Goal: Task Accomplishment & Management: Manage account settings

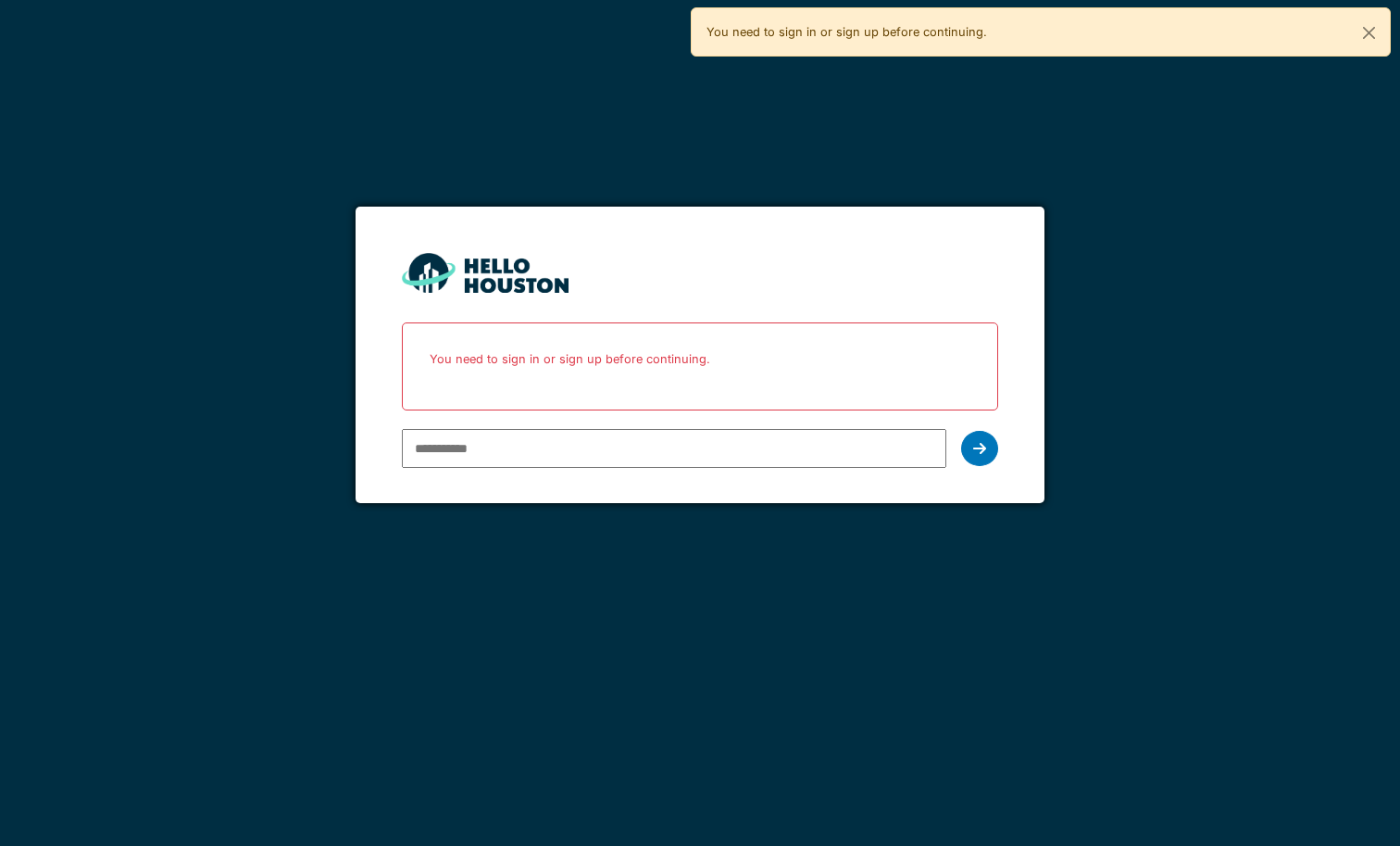
click at [594, 455] on input "email" at bounding box center [673, 448] width 544 height 39
type input "**********"
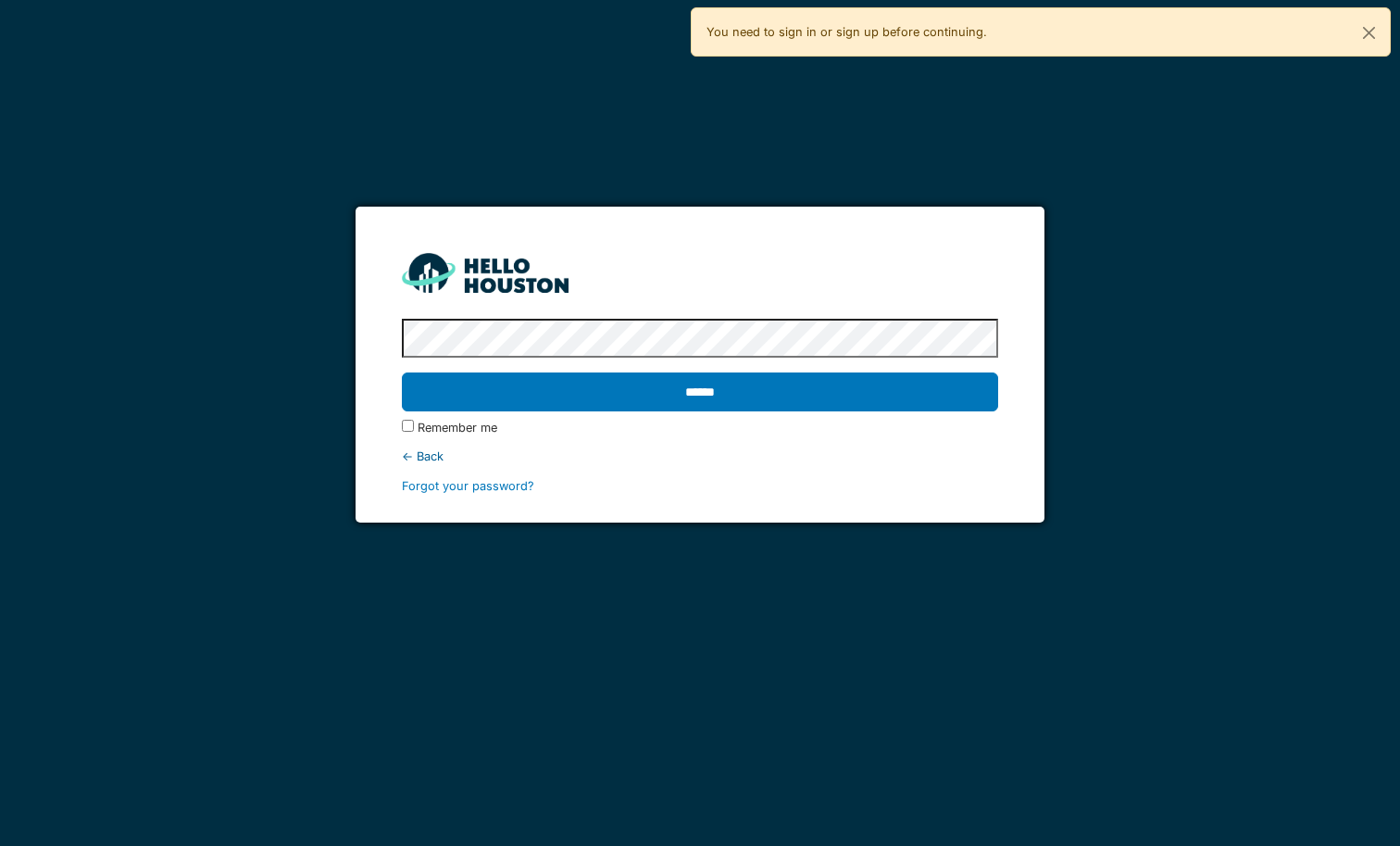
click at [402, 373] on input "******" at bounding box center [699, 392] width 595 height 39
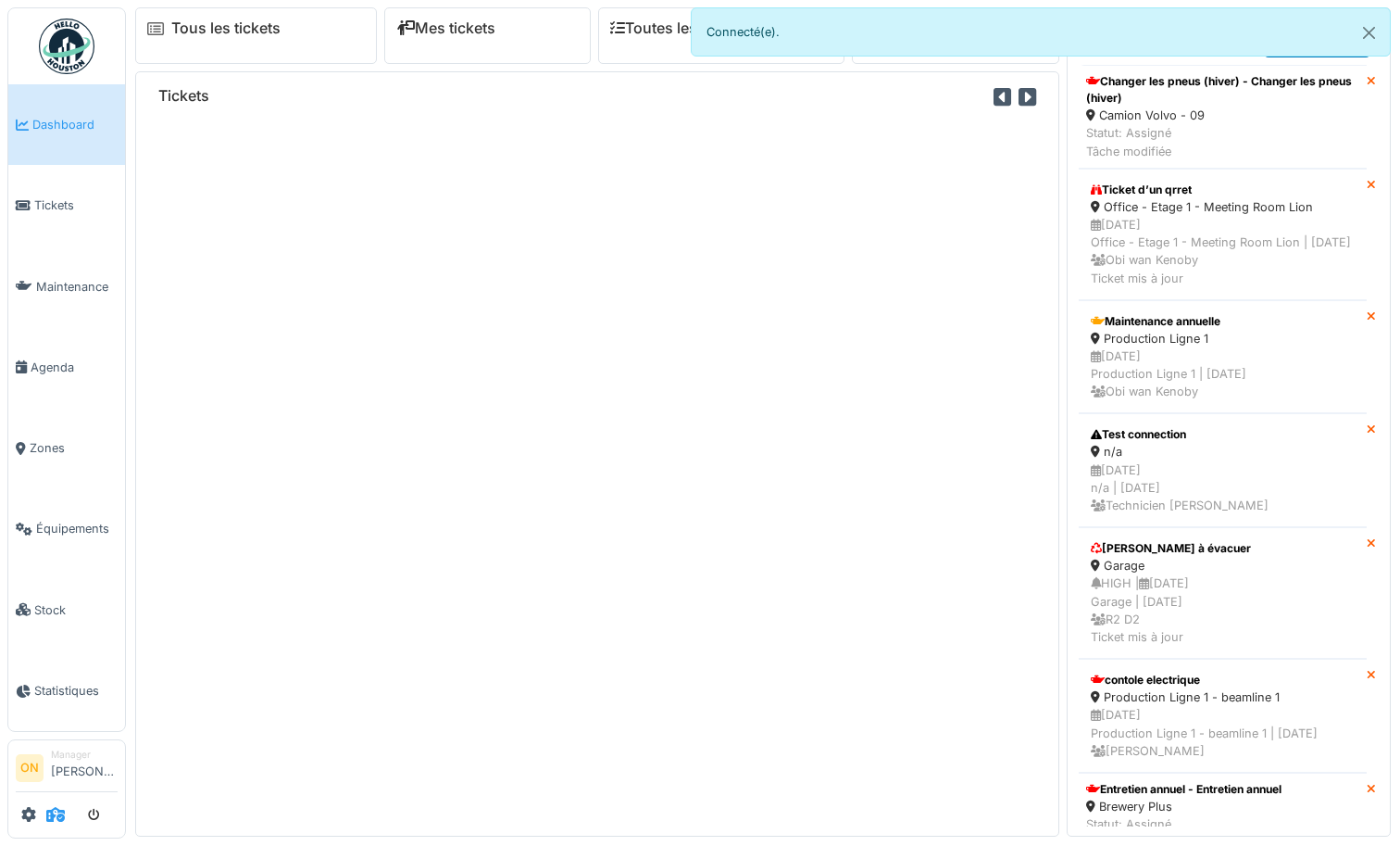
click at [57, 815] on icon at bounding box center [55, 815] width 18 height 15
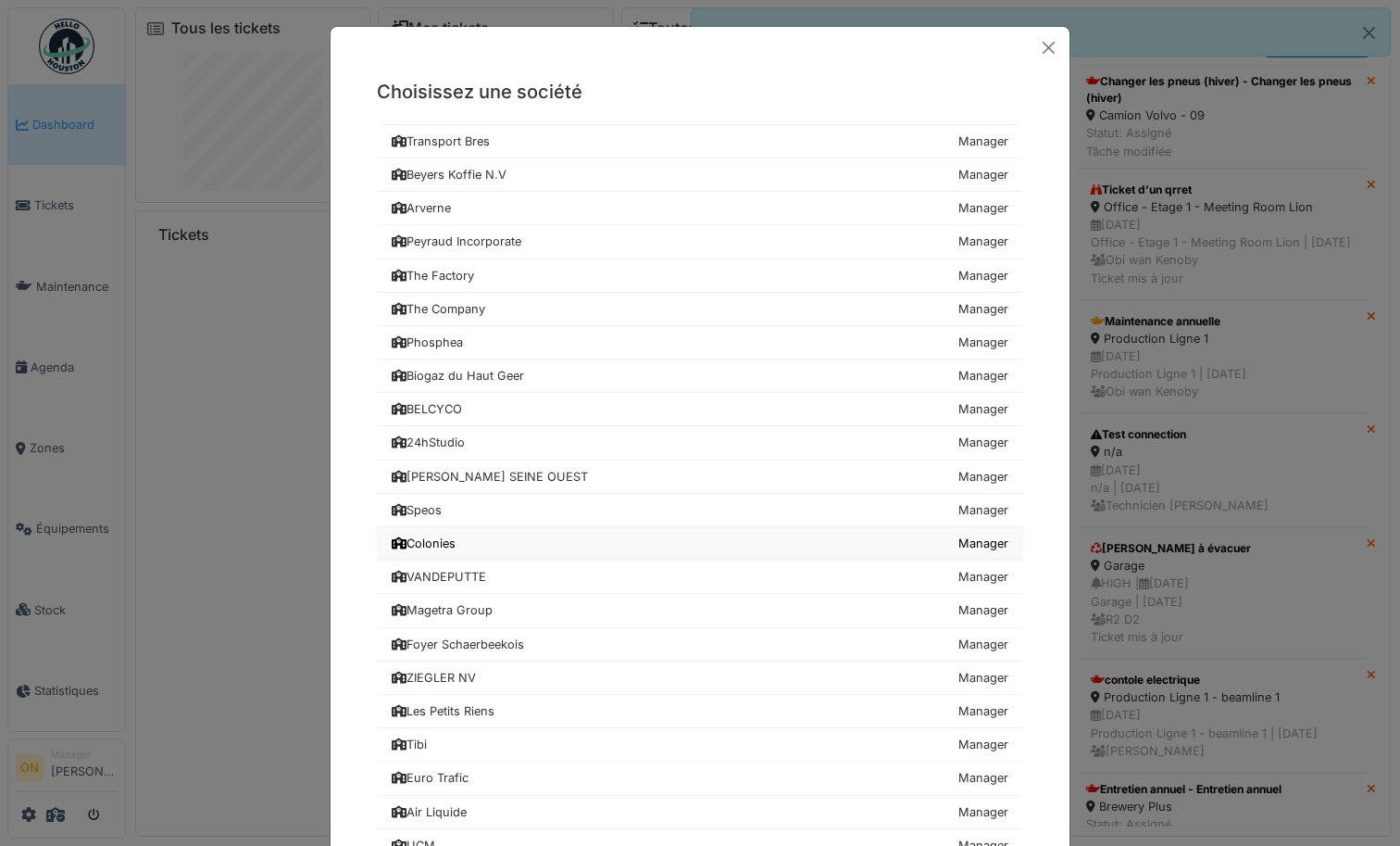
scroll to position [779, 0]
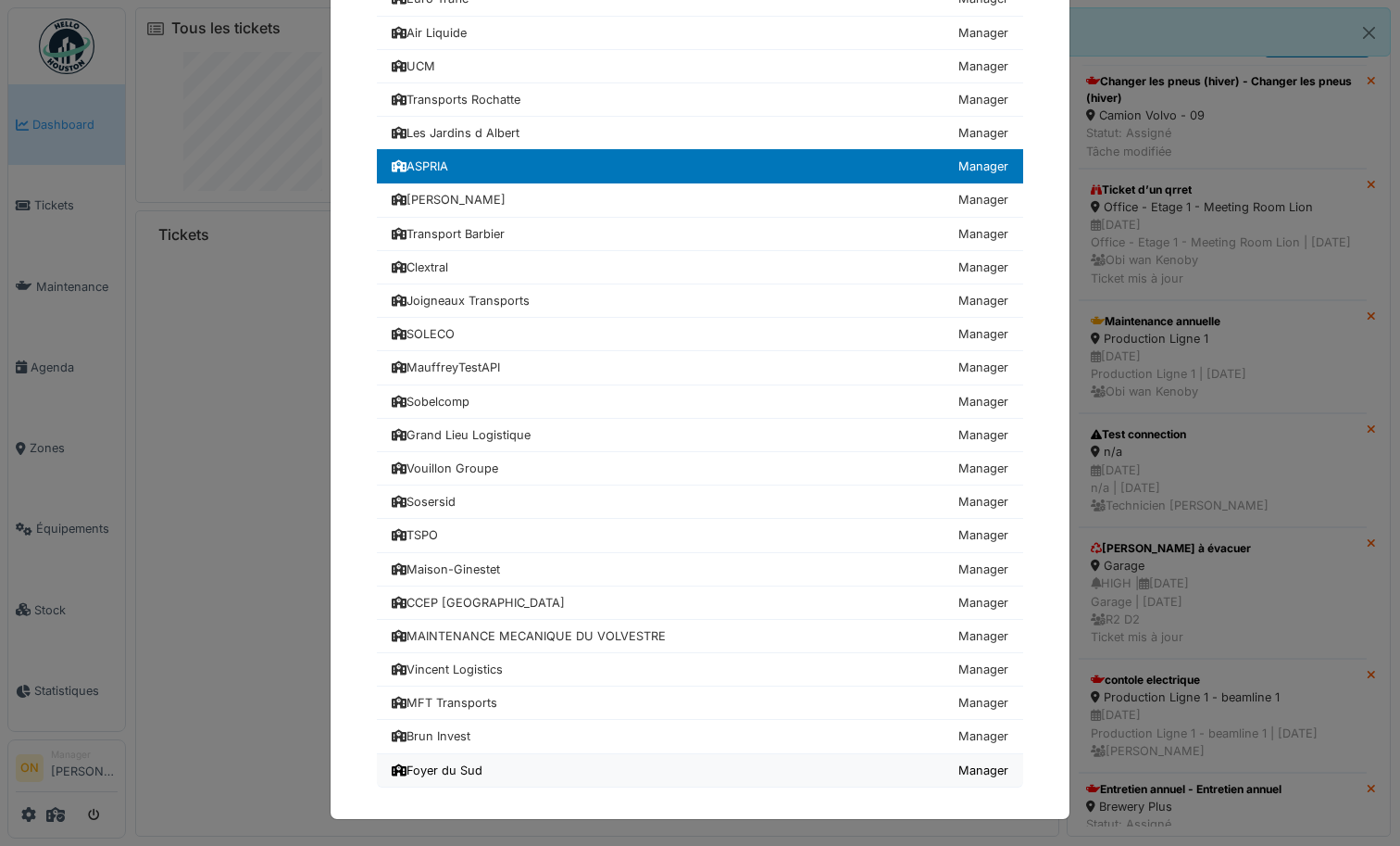
click at [500, 770] on link "Foyer du Sud Manager" at bounding box center [700, 770] width 647 height 33
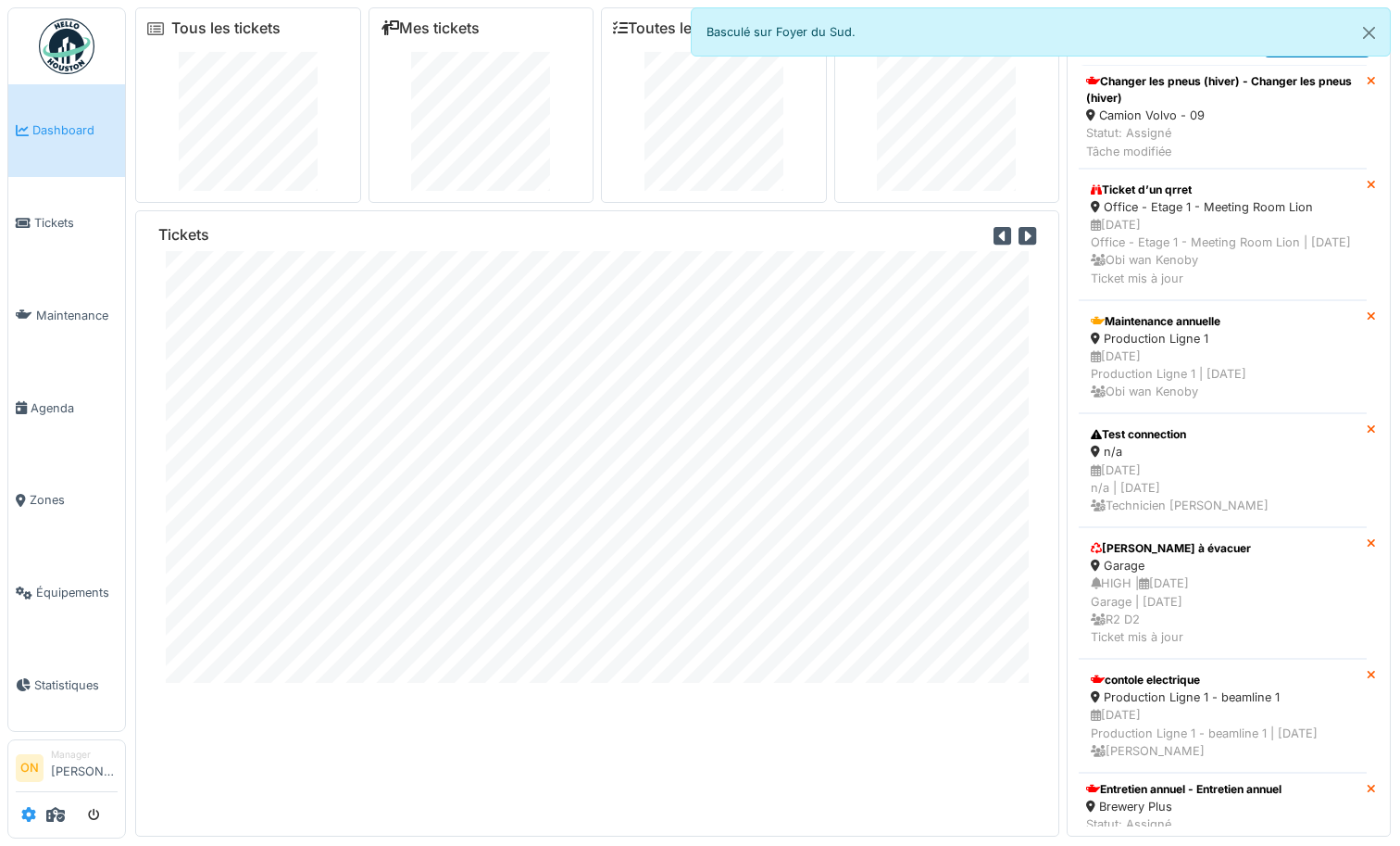
click at [24, 818] on icon at bounding box center [29, 815] width 15 height 15
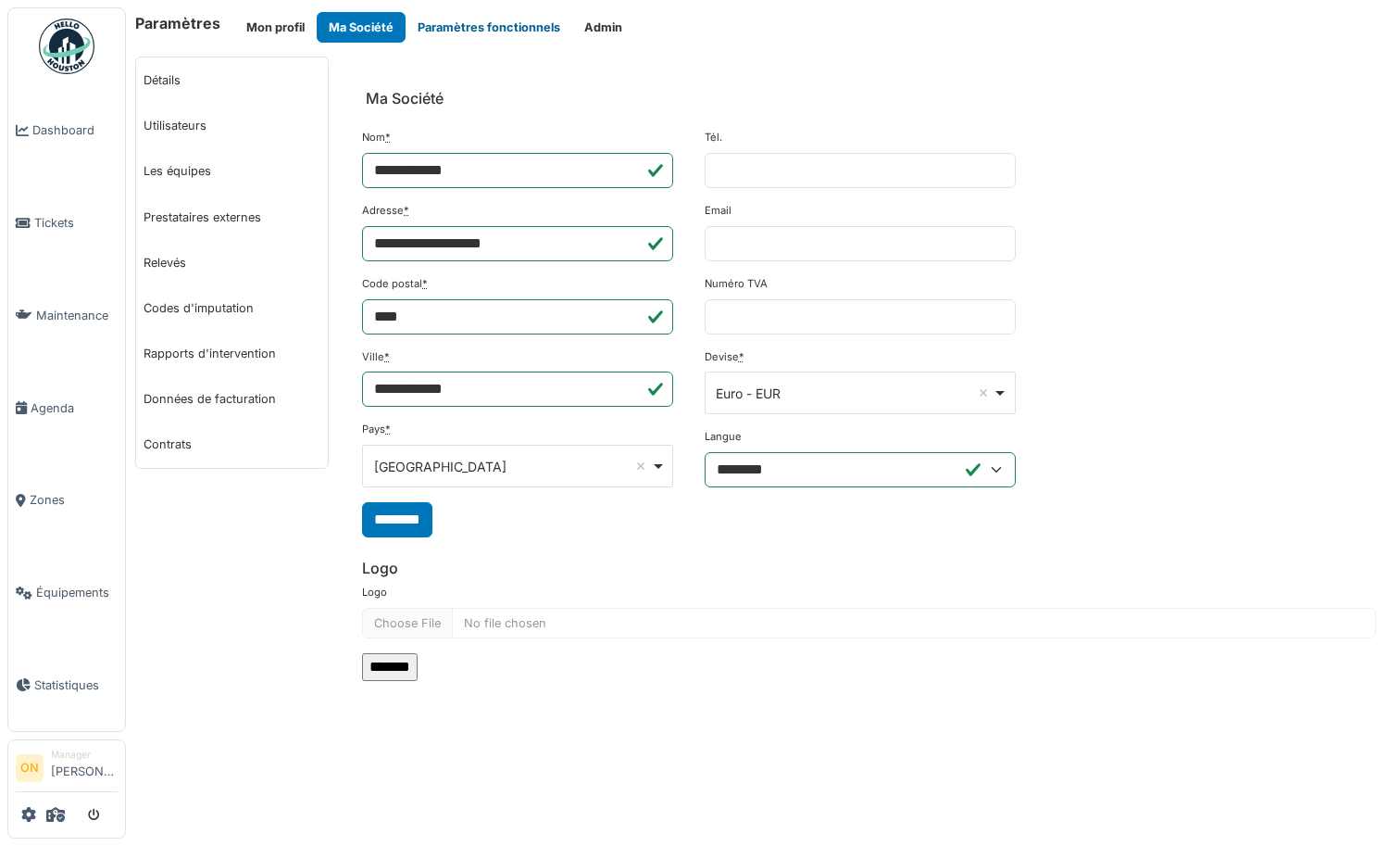
click at [535, 23] on button "Paramètres fonctionnels" at bounding box center [489, 28] width 167 height 30
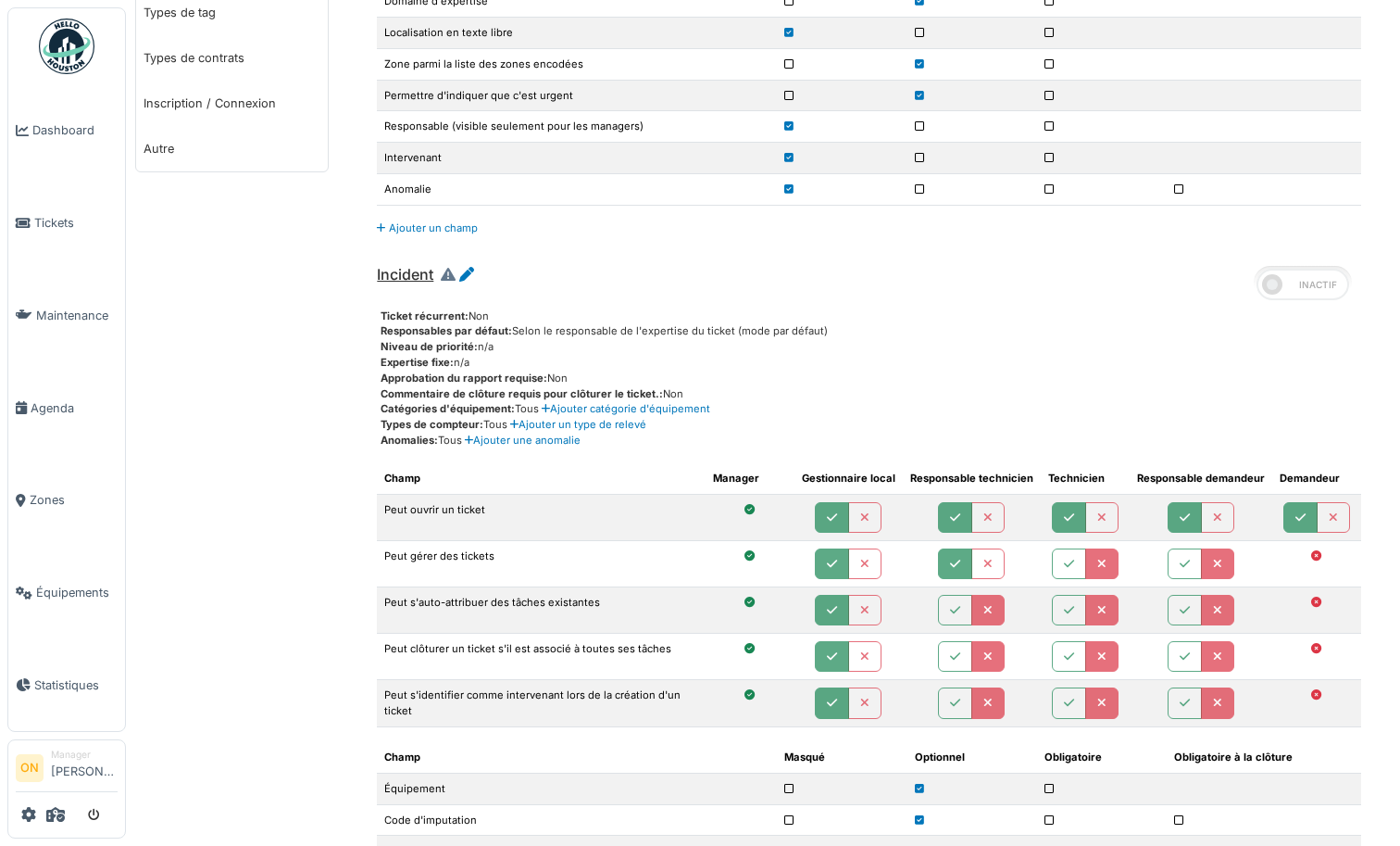
scroll to position [840, 0]
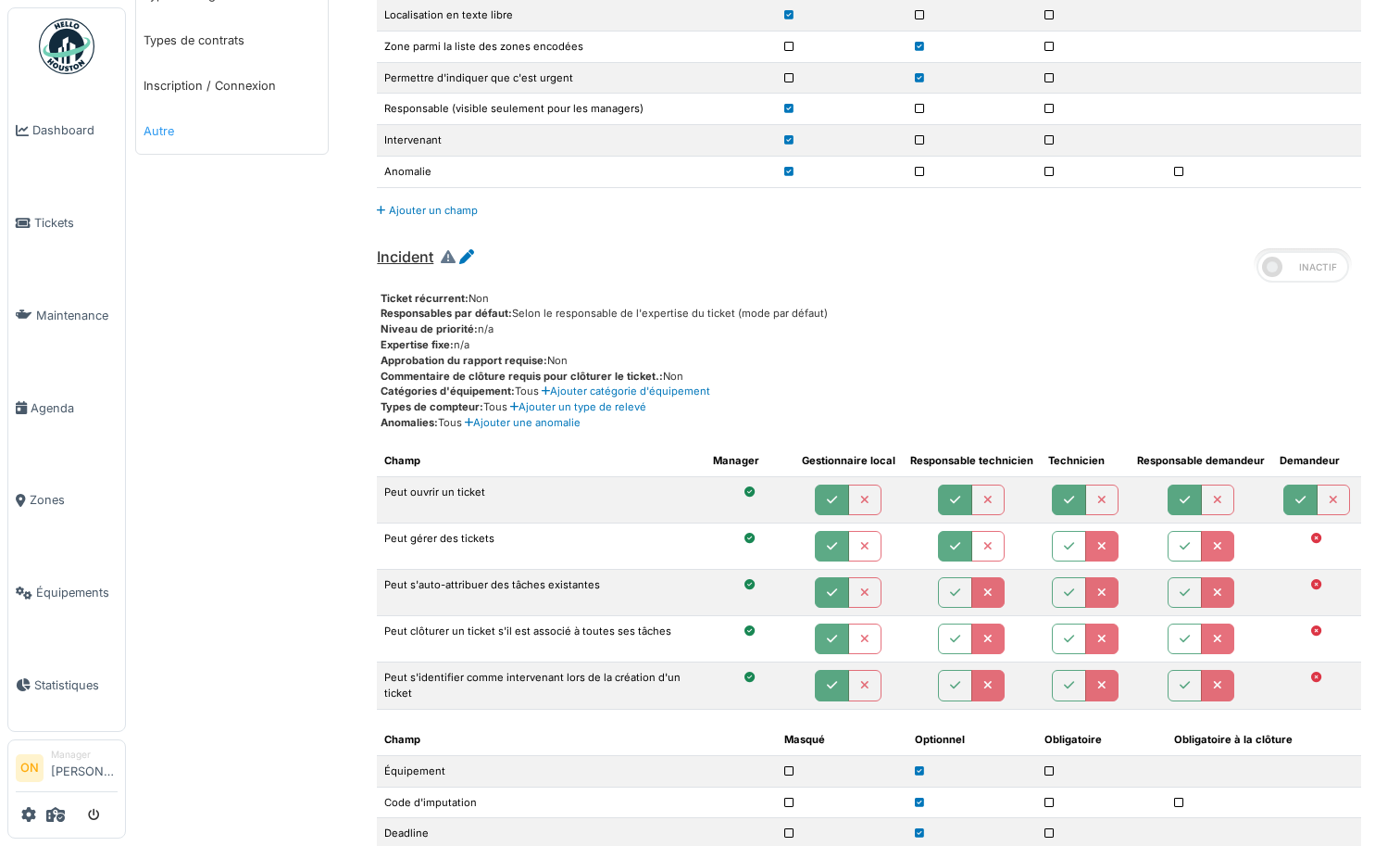
click at [156, 126] on link "Autre" at bounding box center [231, 131] width 191 height 46
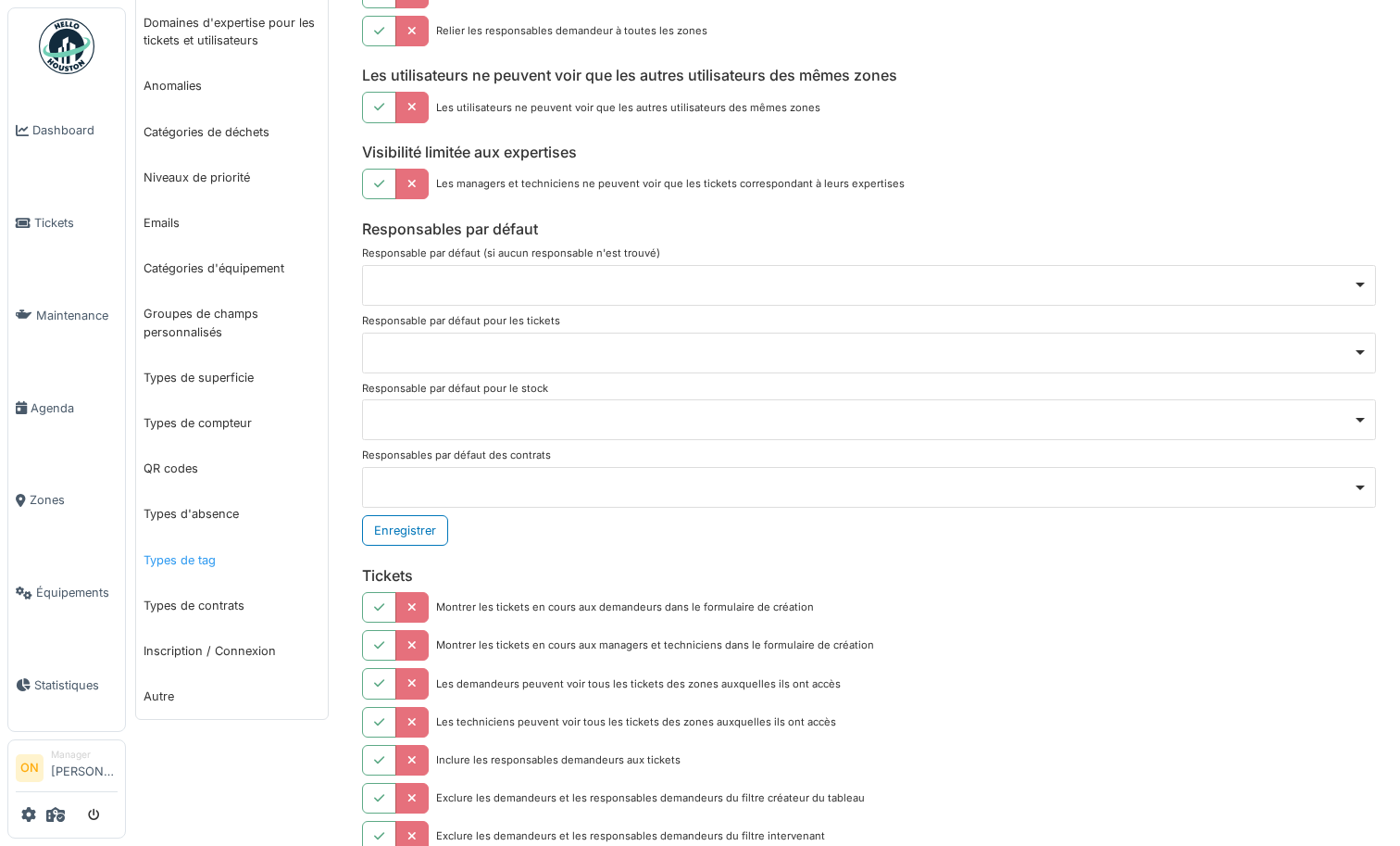
scroll to position [312, 0]
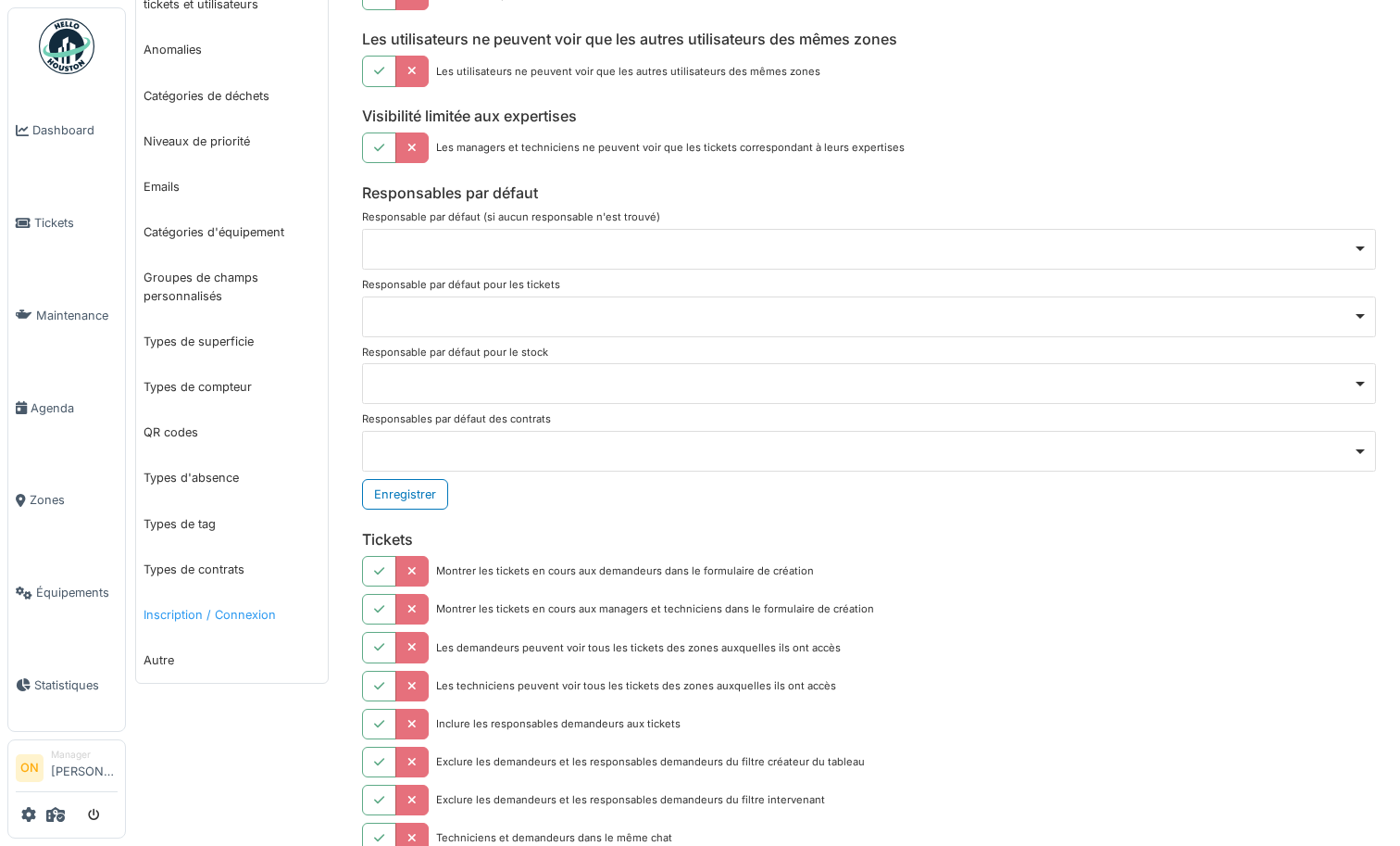
click at [185, 602] on link "Inscription / Connexion" at bounding box center [231, 614] width 191 height 46
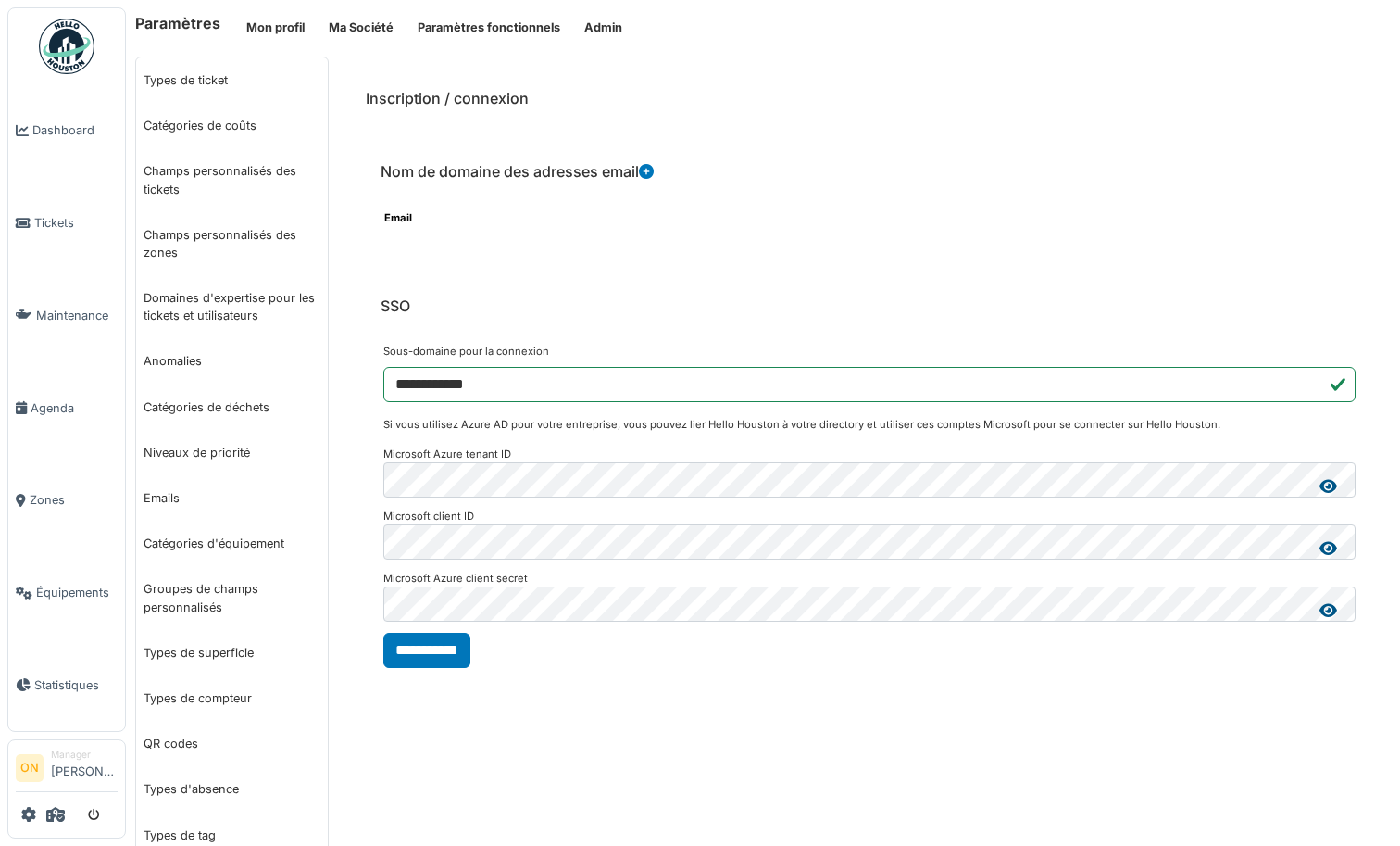
click at [710, 772] on div "**********" at bounding box center [869, 533] width 1062 height 953
click at [442, 168] on h6 "Nom de domaine des adresses email" at bounding box center [517, 171] width 273 height 17
click at [350, 23] on button "Ma Société" at bounding box center [361, 28] width 89 height 30
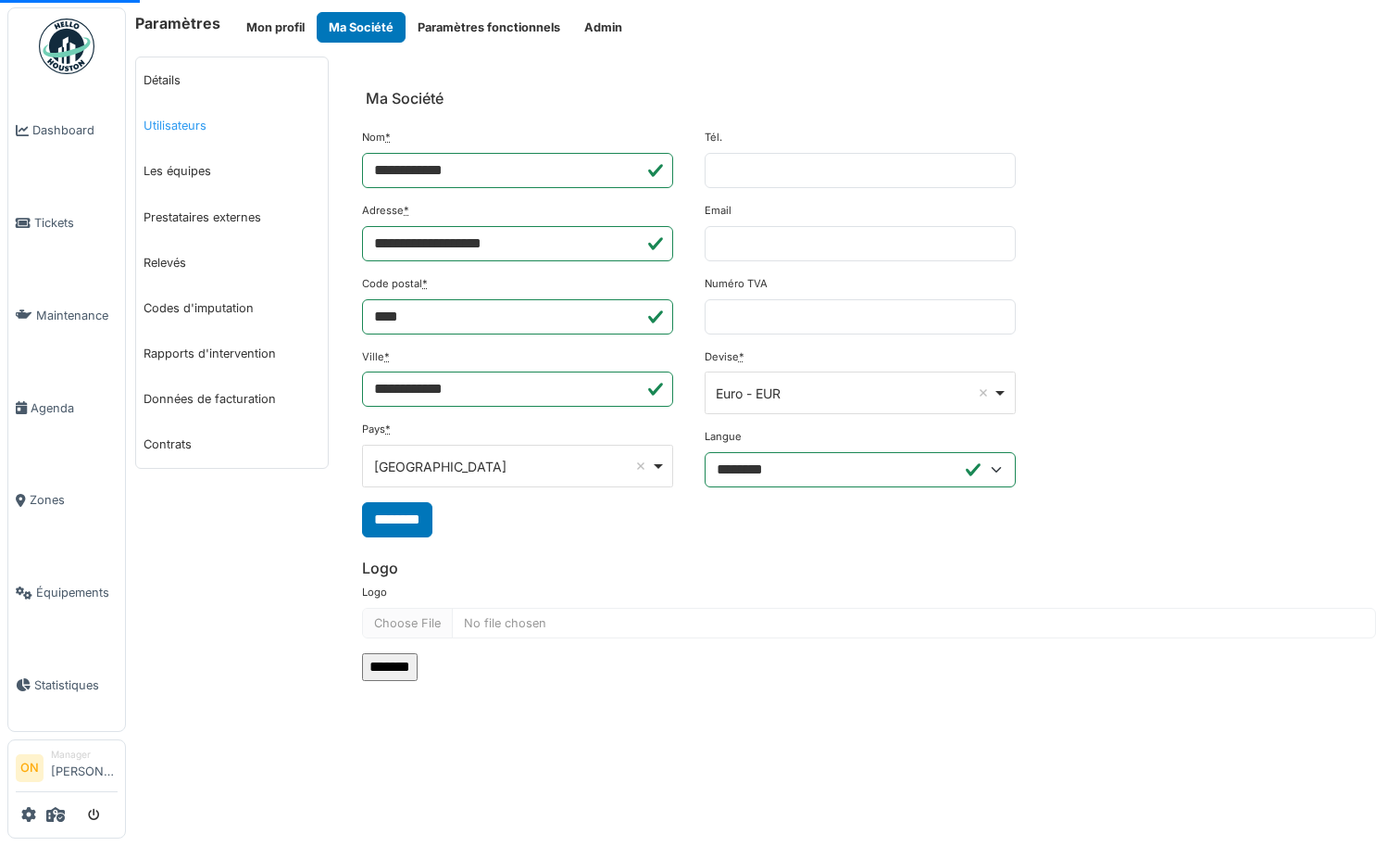
click at [166, 124] on link "Utilisateurs" at bounding box center [231, 126] width 191 height 46
click at [201, 134] on link "Utilisateurs" at bounding box center [231, 126] width 191 height 46
click at [193, 529] on div "Détails Utilisateurs Les équipes Prestataires externes Relevés Codes d'imputati…" at bounding box center [231, 375] width 212 height 639
click at [168, 123] on link "Utilisateurs" at bounding box center [231, 126] width 191 height 46
click at [172, 446] on link "Contrats" at bounding box center [231, 444] width 191 height 46
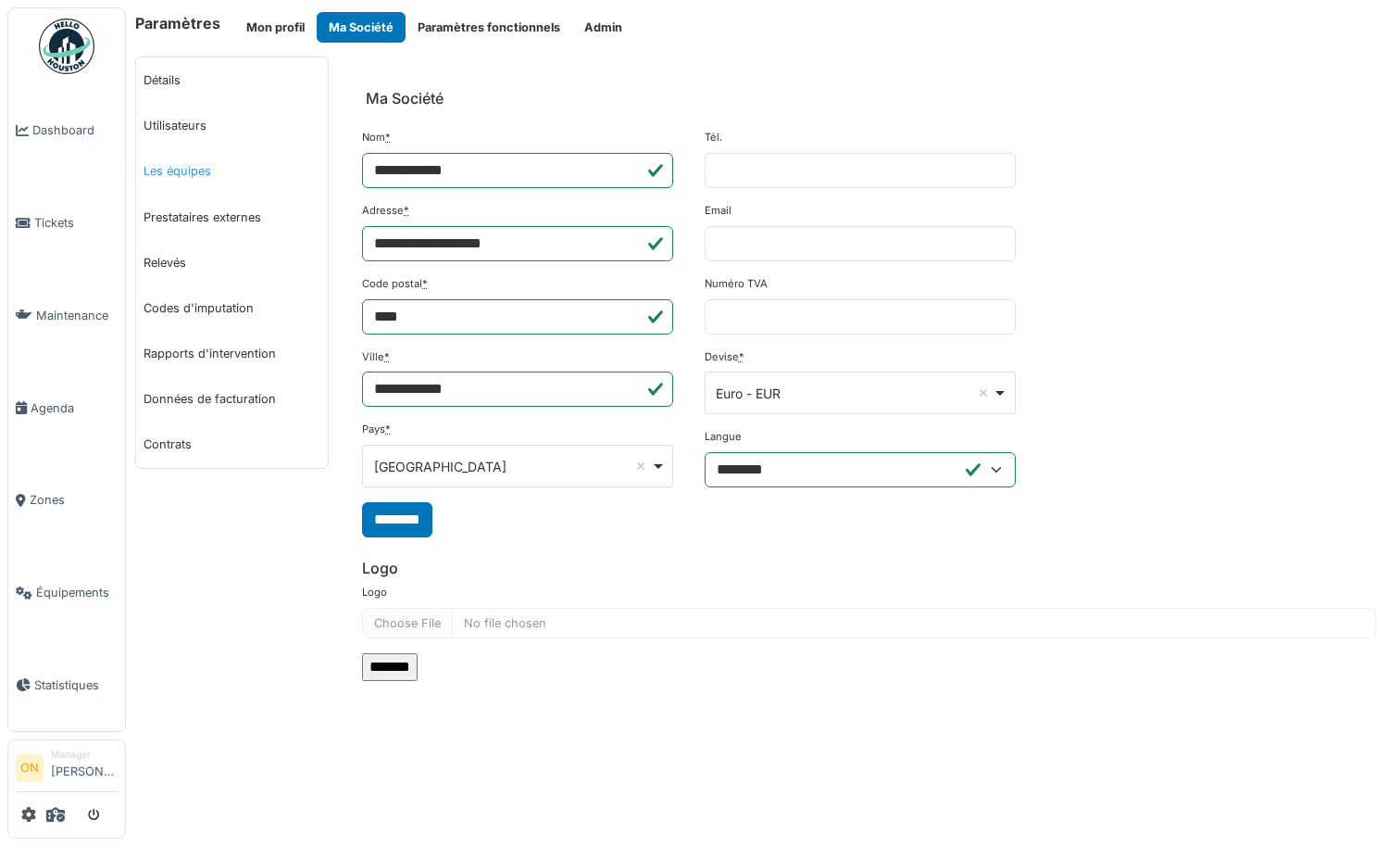
click at [189, 166] on link "Les équipes" at bounding box center [231, 171] width 191 height 46
click at [50, 139] on link "Dashboard" at bounding box center [67, 130] width 117 height 92
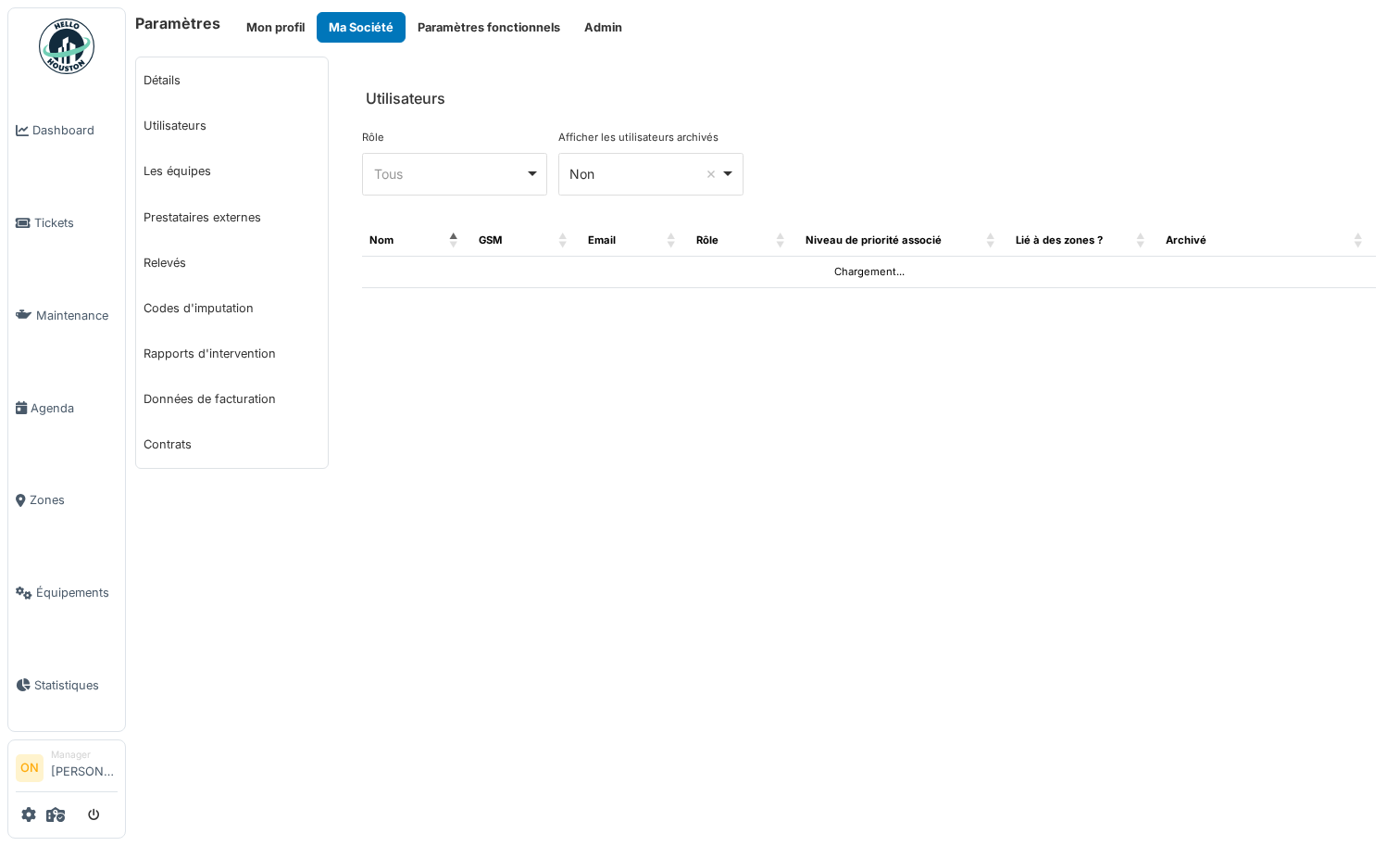
select select "***"
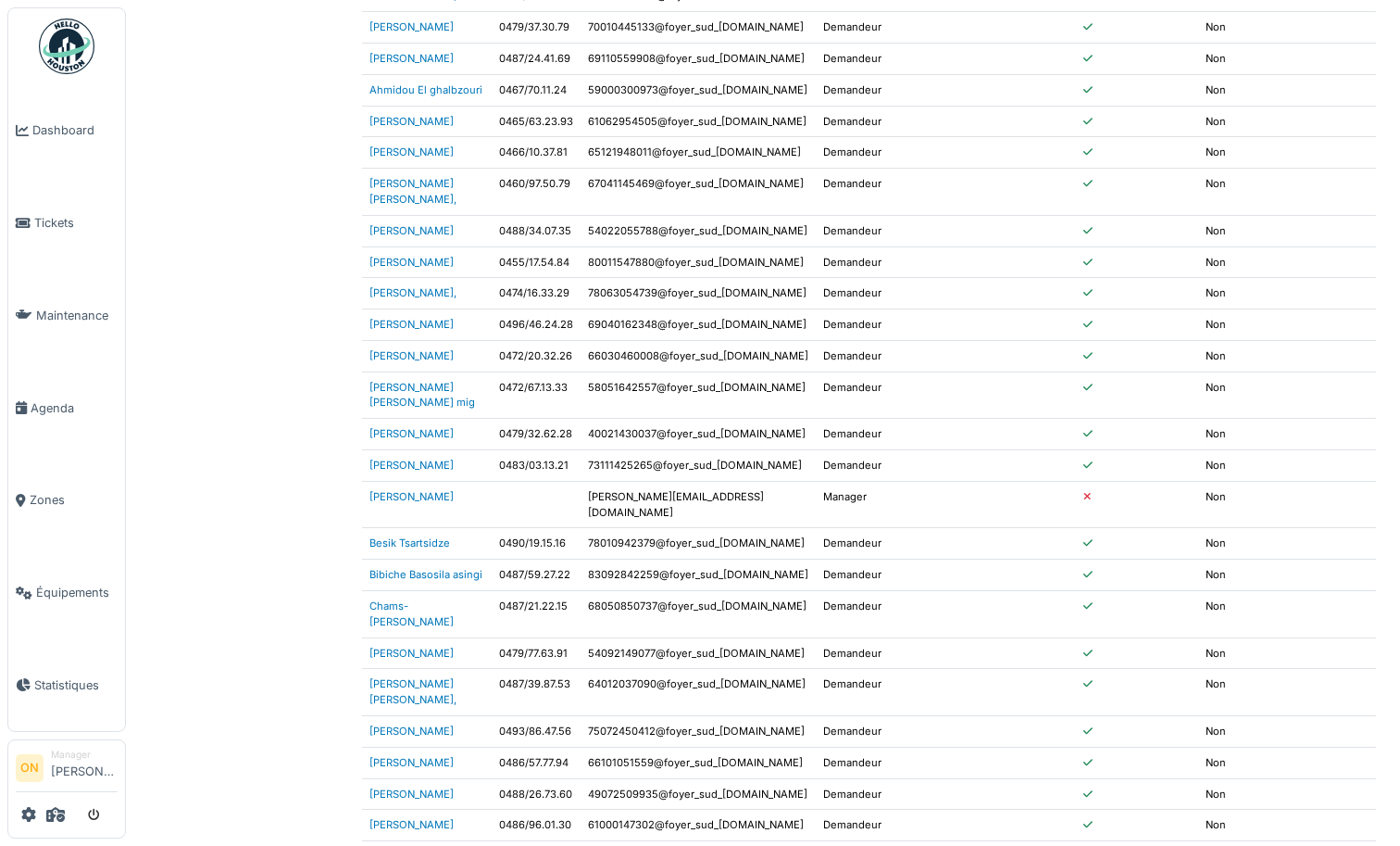
scroll to position [651, 0]
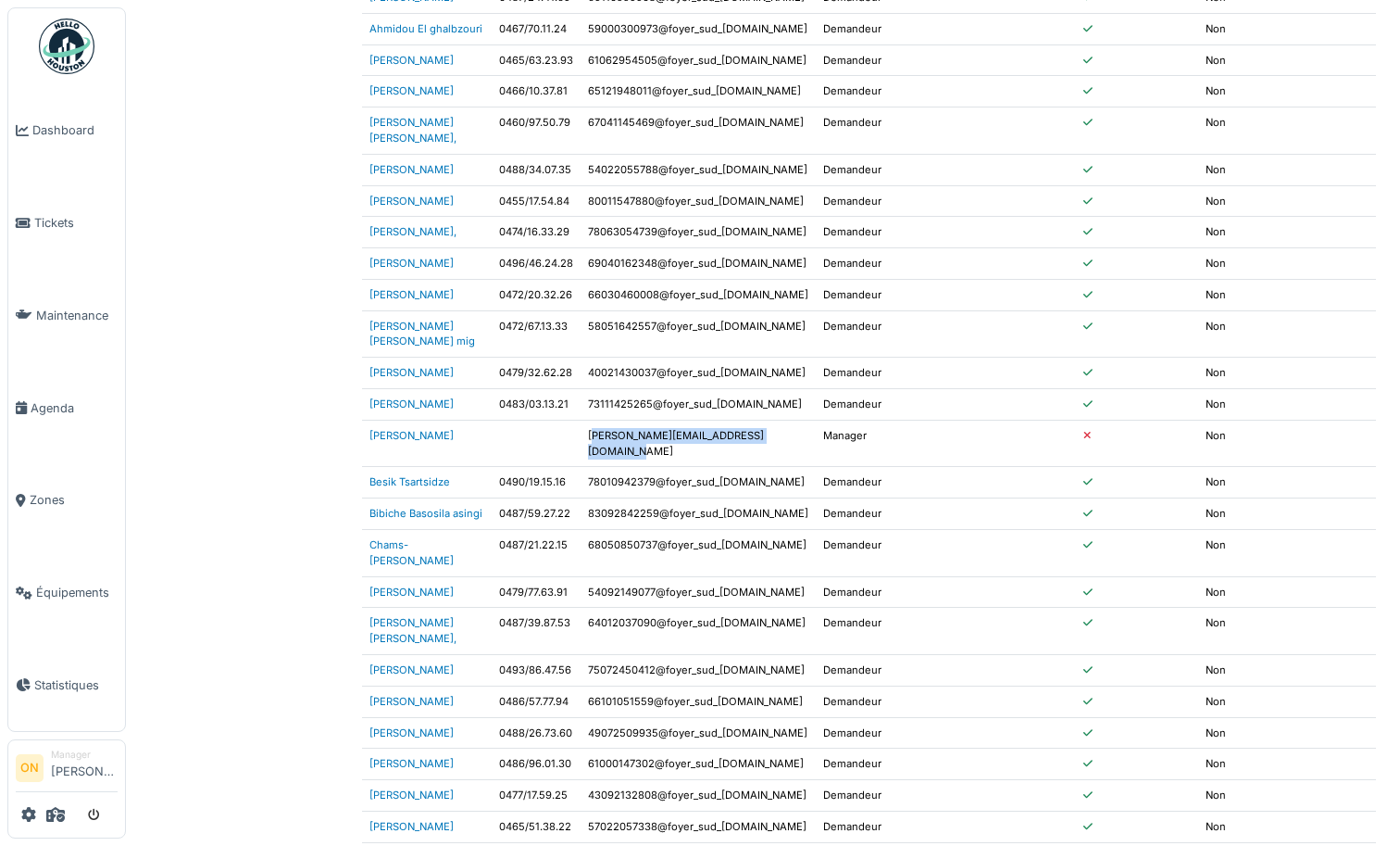
drag, startPoint x: 642, startPoint y: 405, endPoint x: 826, endPoint y: 406, distance: 184.0
click at [816, 419] on td "bertrand+foyer_du_sud@hellohouston.io" at bounding box center [698, 443] width 235 height 48
drag, startPoint x: 814, startPoint y: 404, endPoint x: 610, endPoint y: 401, distance: 204.0
click at [610, 419] on tr "Bertrand Morel bertrand+foyer_du_sud@hellohouston.io Manager b Non" at bounding box center [869, 443] width 1014 height 48
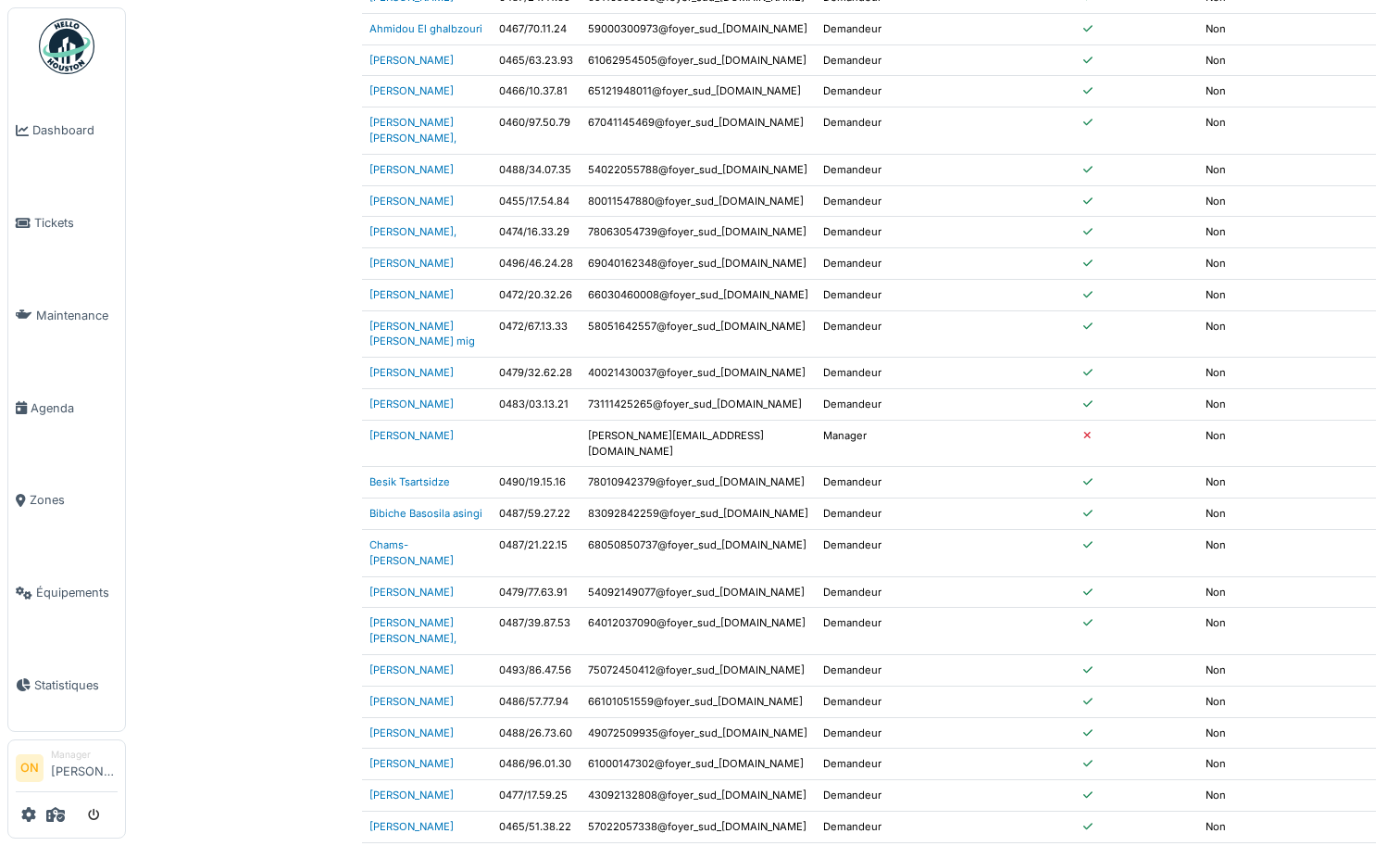
click at [668, 608] on td "64012037090@foyer_sud_hh.com" at bounding box center [698, 632] width 235 height 48
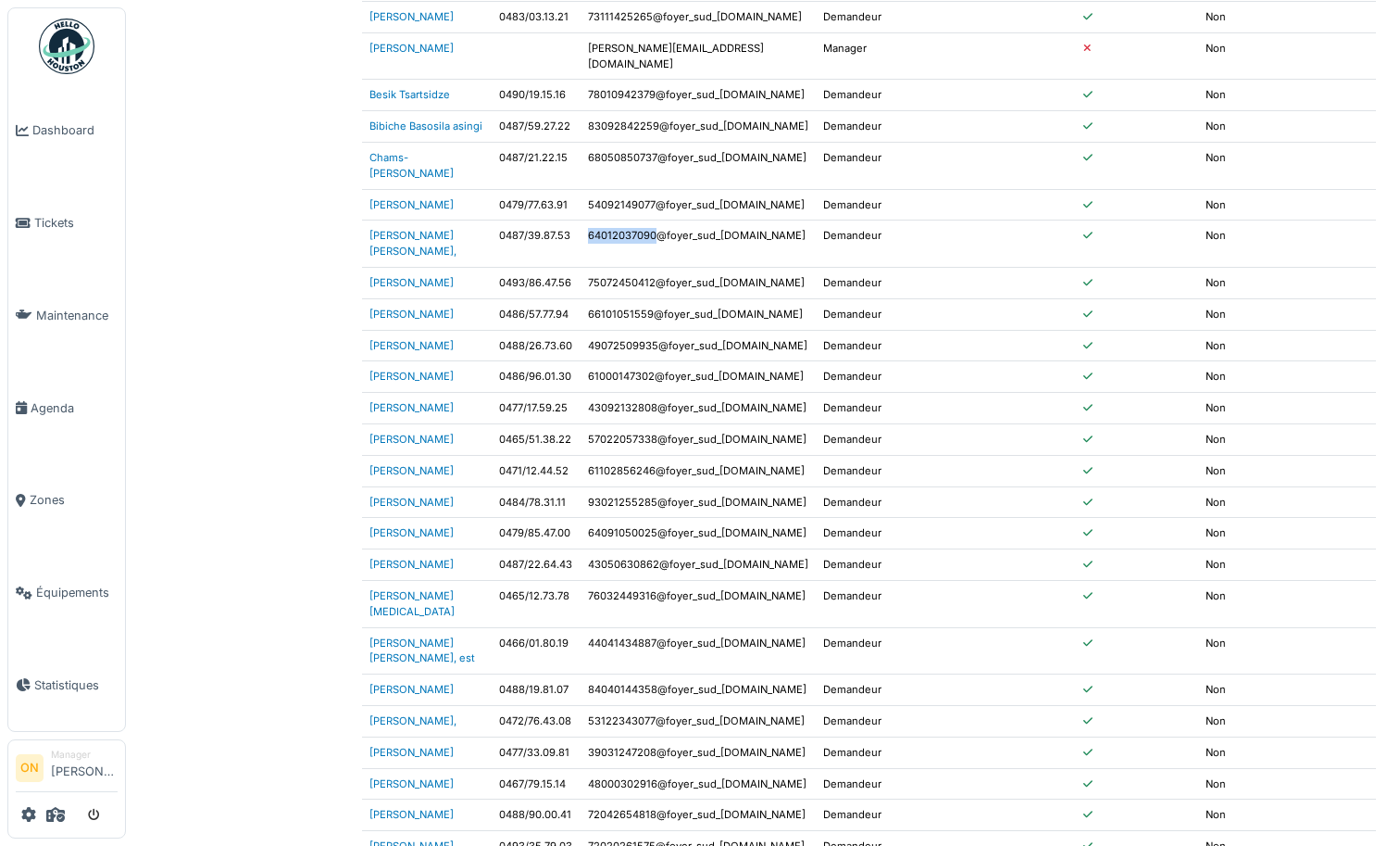
scroll to position [505, 0]
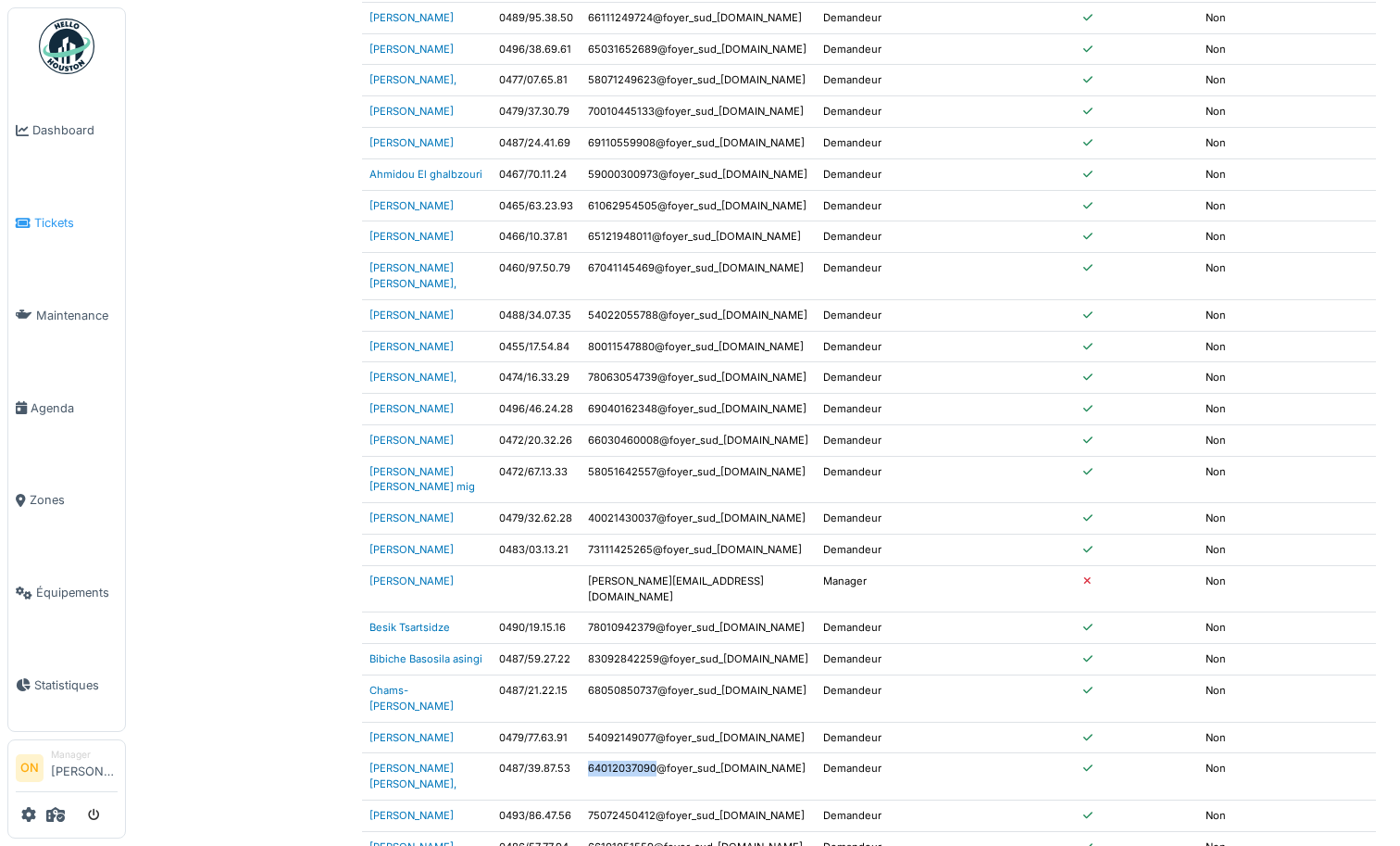
click at [68, 221] on span "Tickets" at bounding box center [76, 223] width 84 height 17
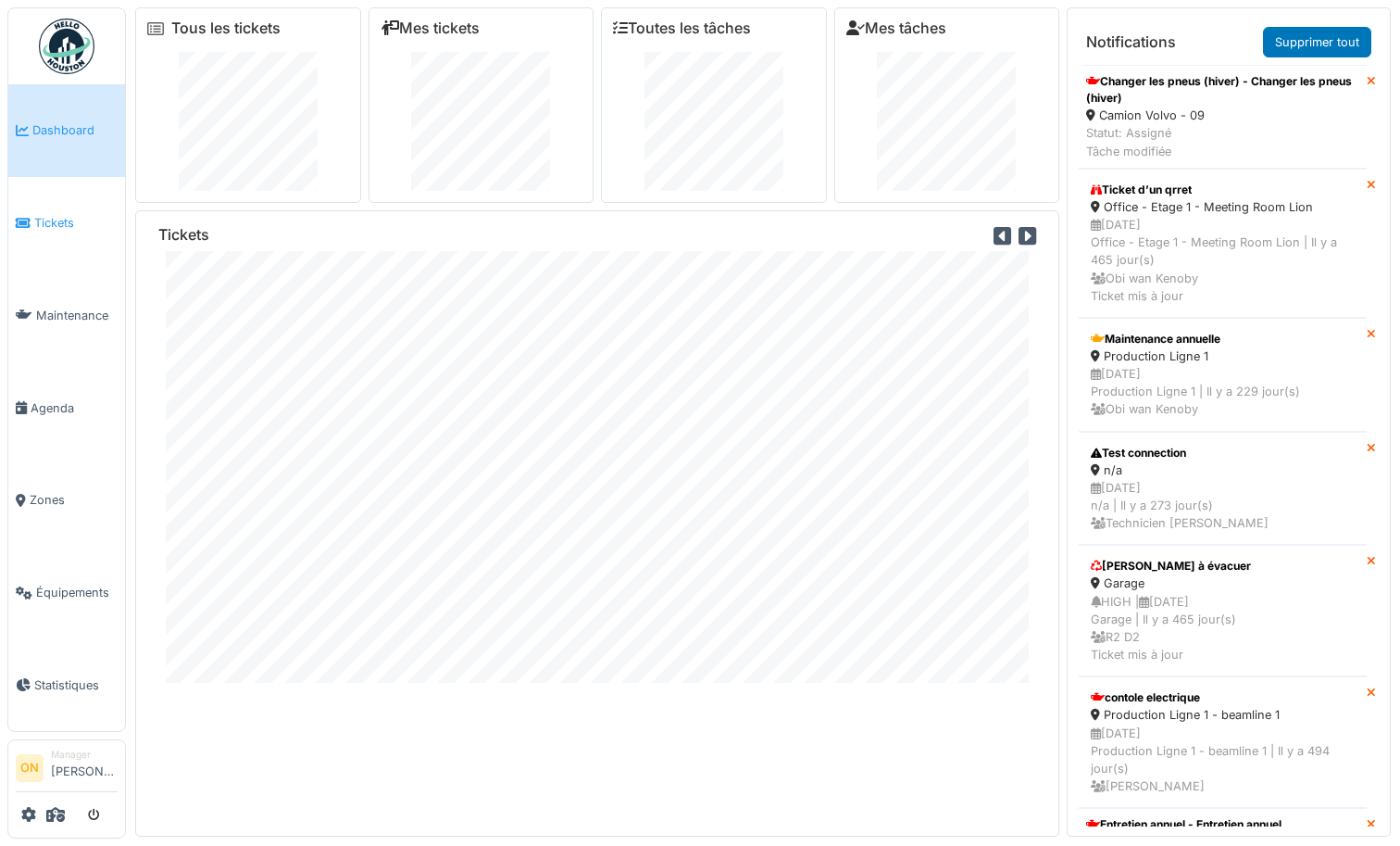
click at [43, 230] on link "Tickets" at bounding box center [67, 223] width 117 height 92
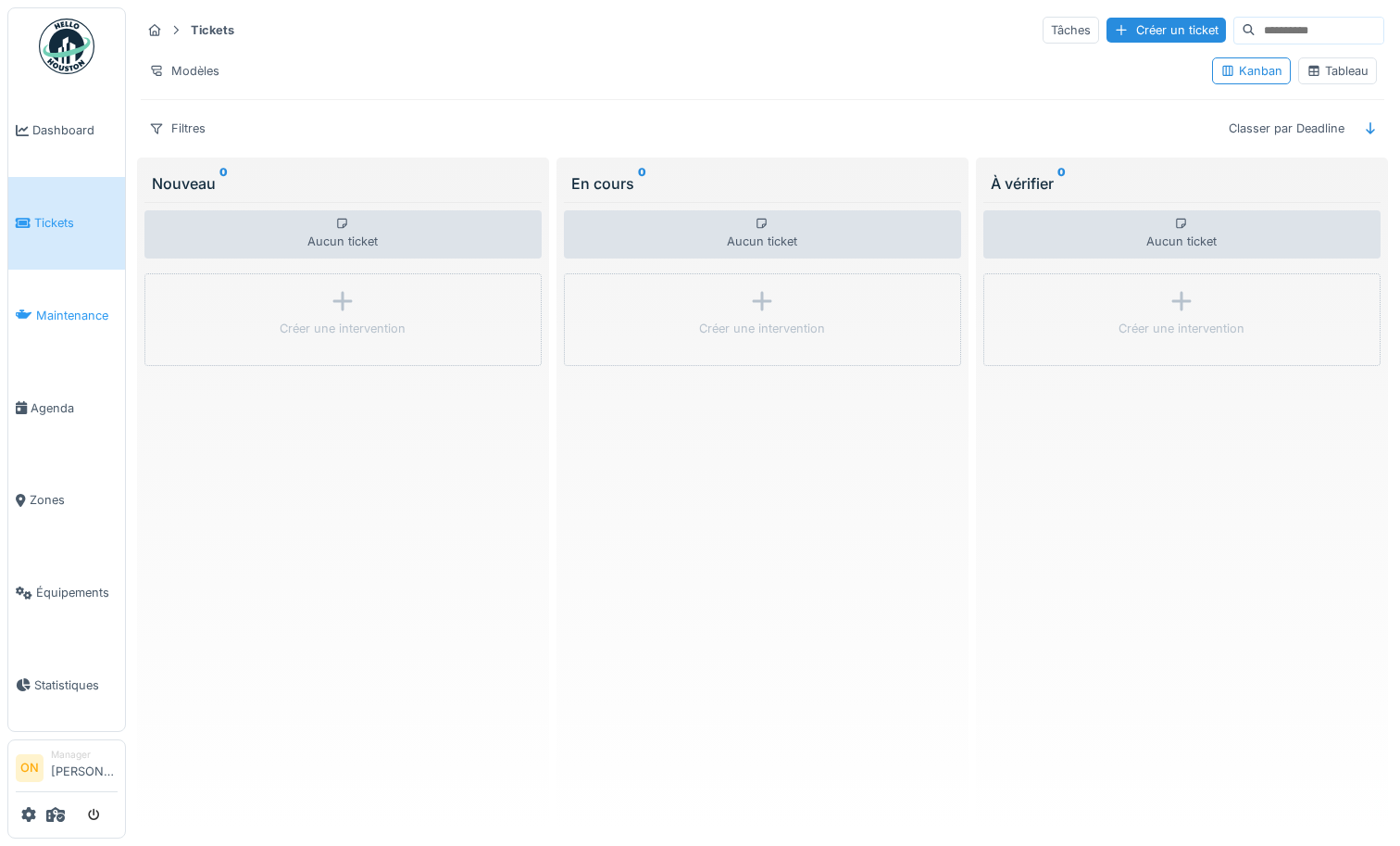
click at [55, 329] on link "Maintenance" at bounding box center [67, 315] width 117 height 92
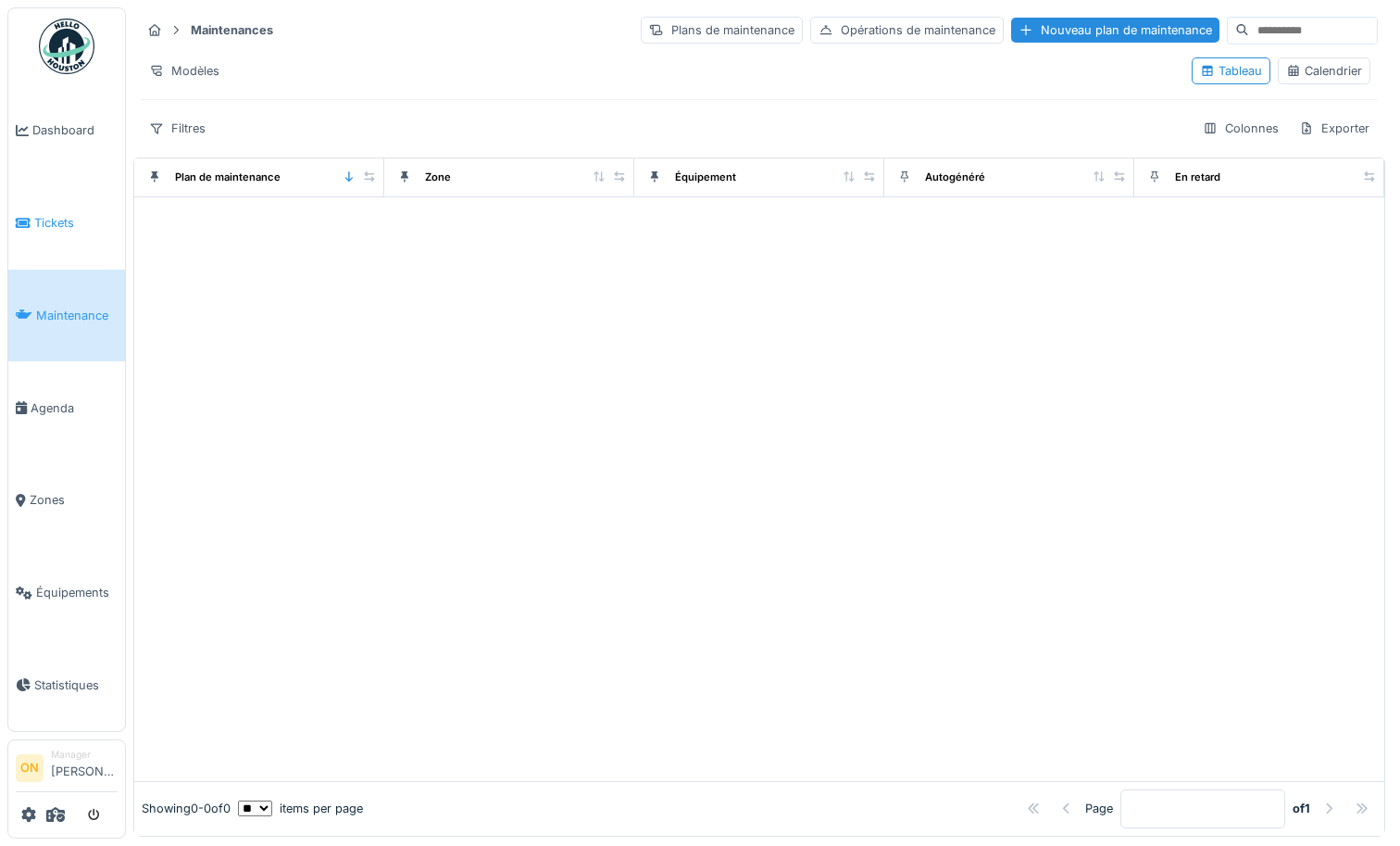
click at [44, 216] on span "Tickets" at bounding box center [76, 223] width 84 height 17
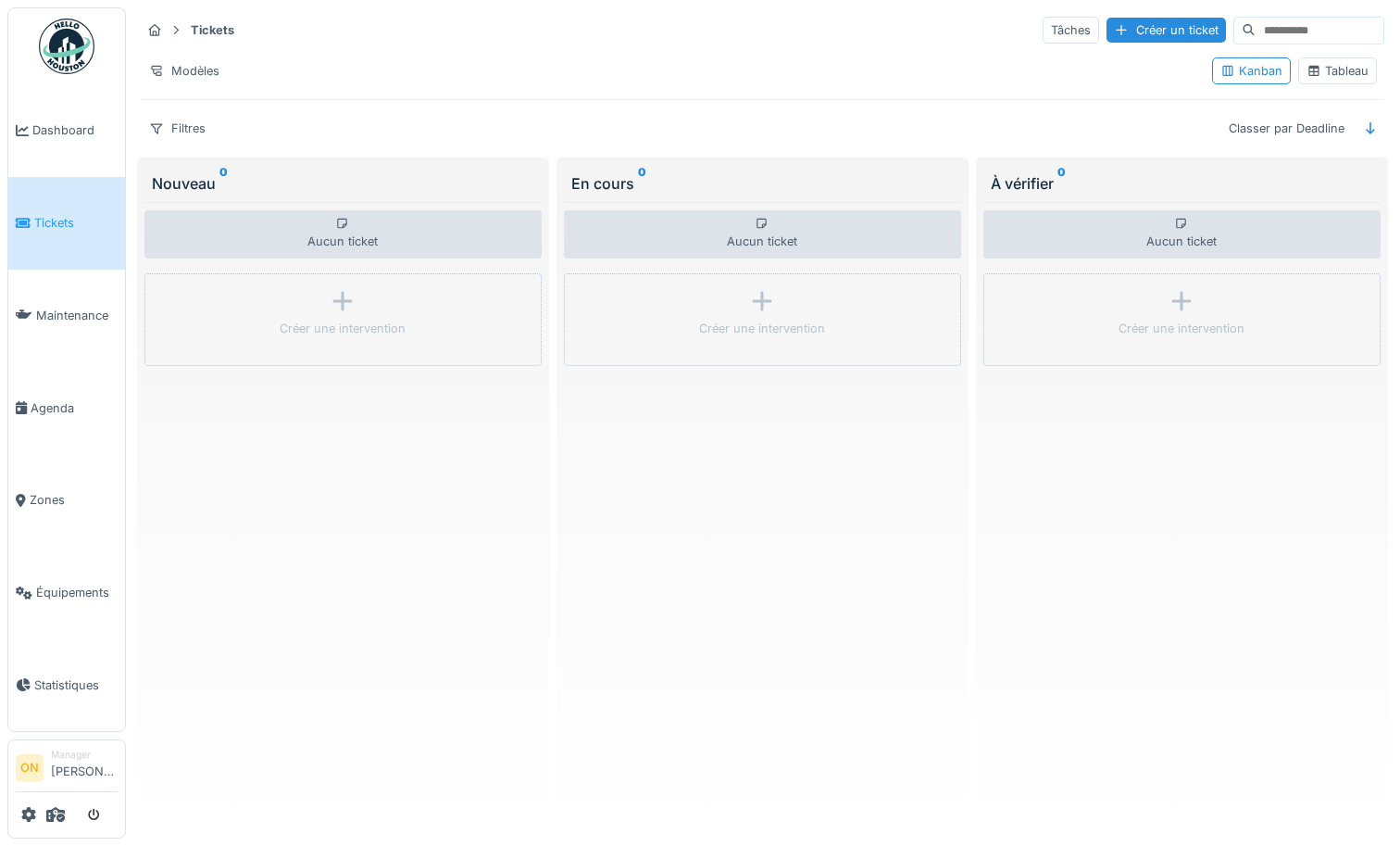
click at [64, 221] on span "Tickets" at bounding box center [76, 223] width 84 height 17
click at [52, 317] on link "Maintenance" at bounding box center [67, 315] width 117 height 92
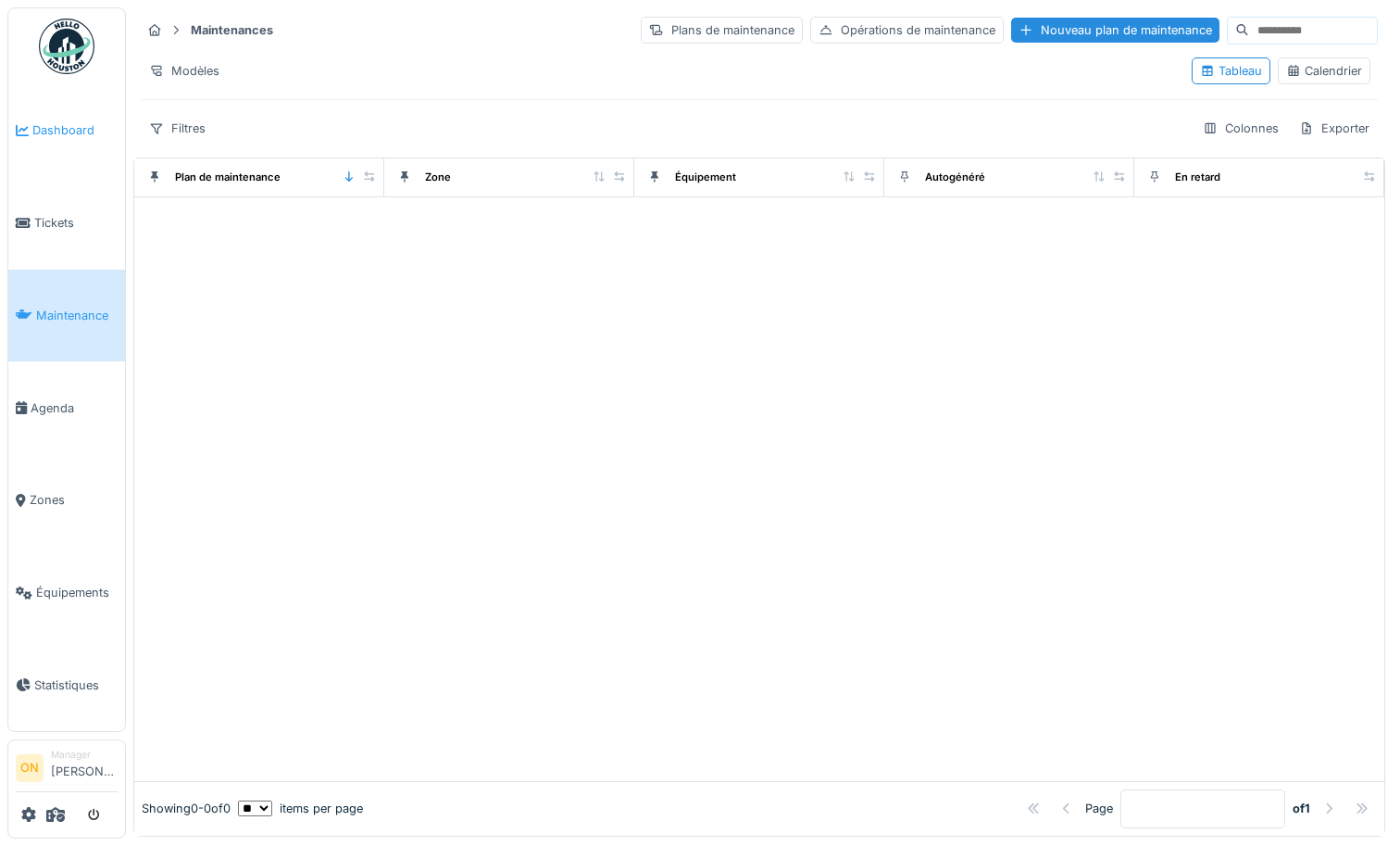
click at [42, 140] on link "Dashboard" at bounding box center [67, 130] width 117 height 92
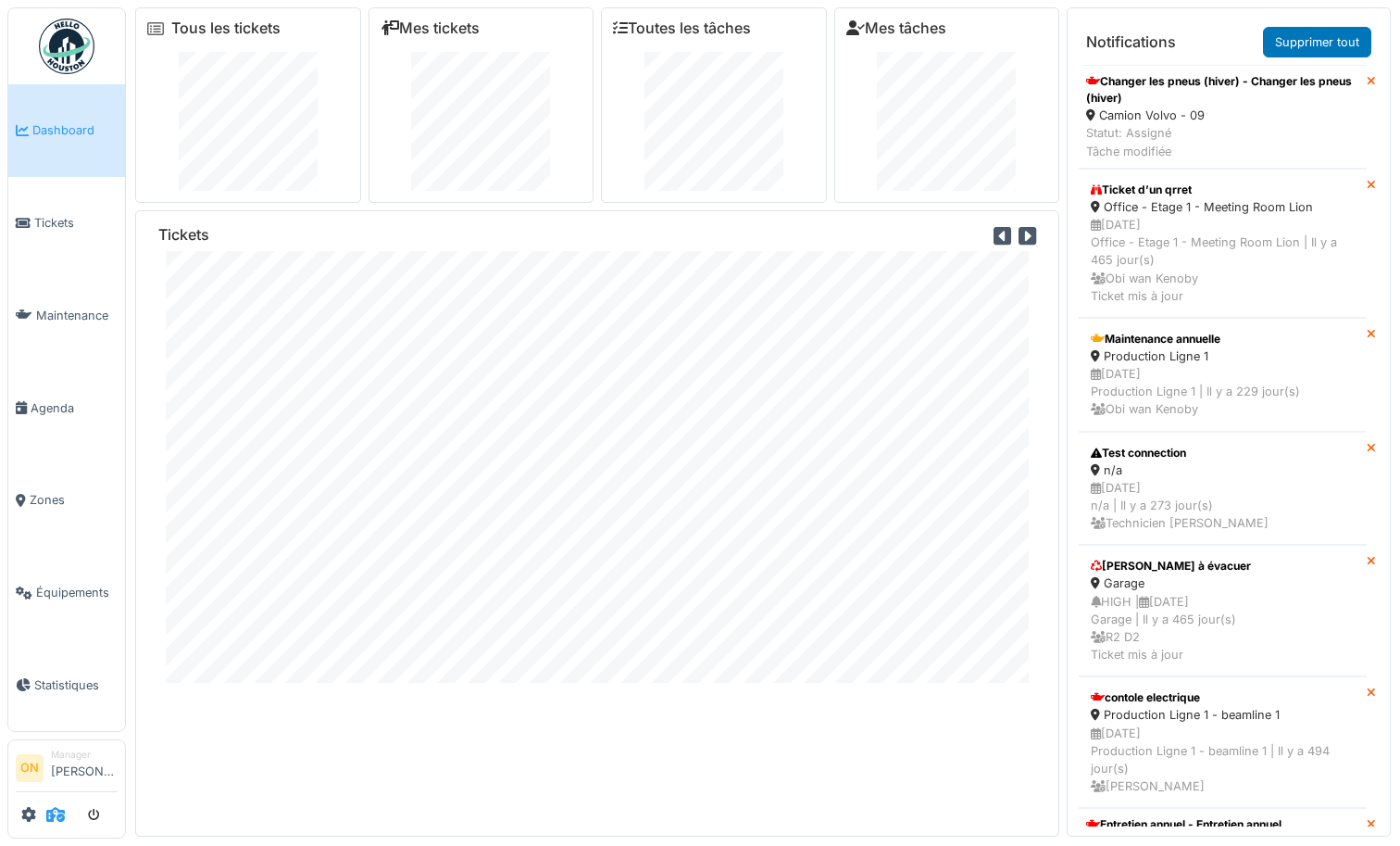
click at [55, 810] on icon at bounding box center [55, 815] width 18 height 15
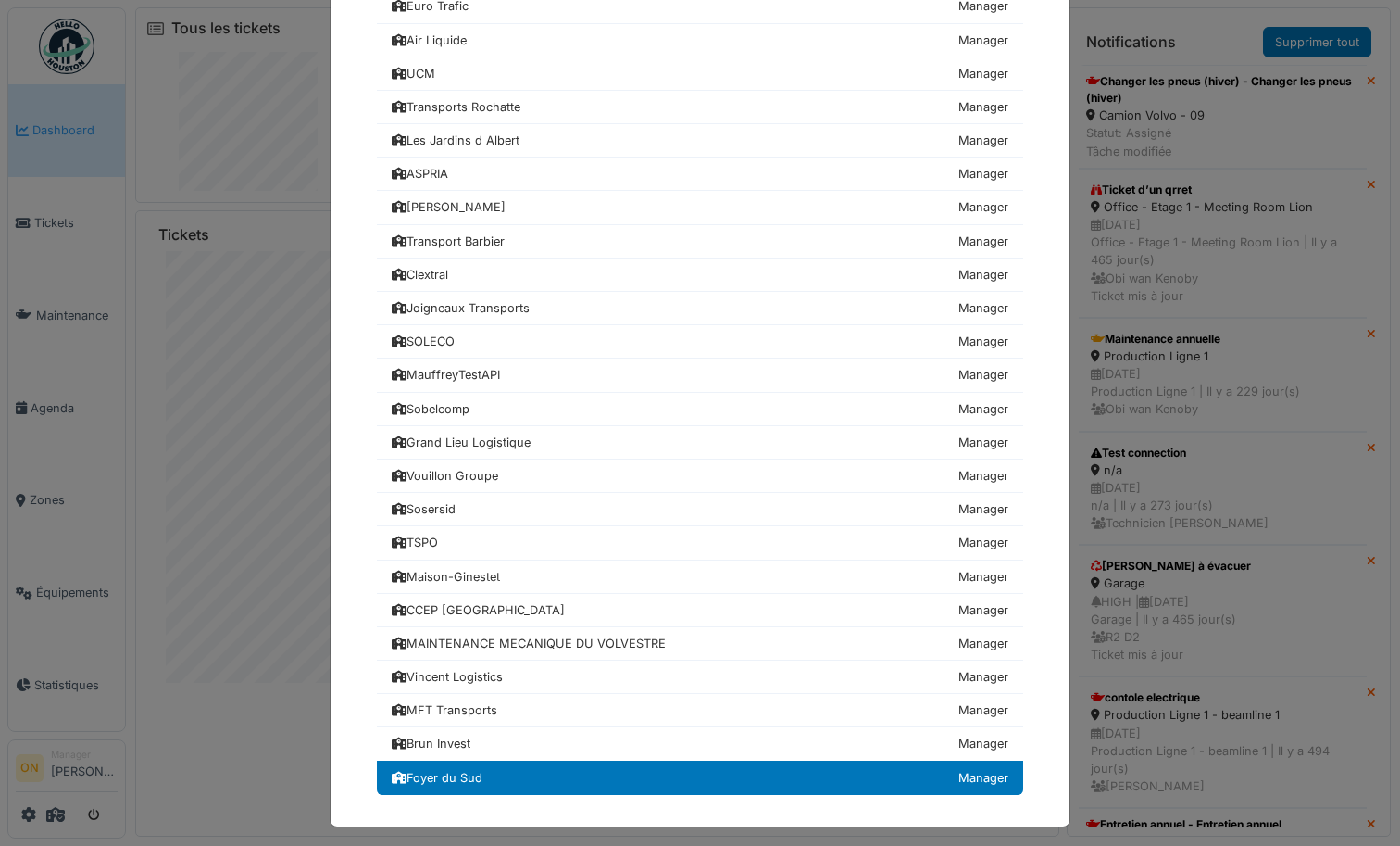
scroll to position [779, 0]
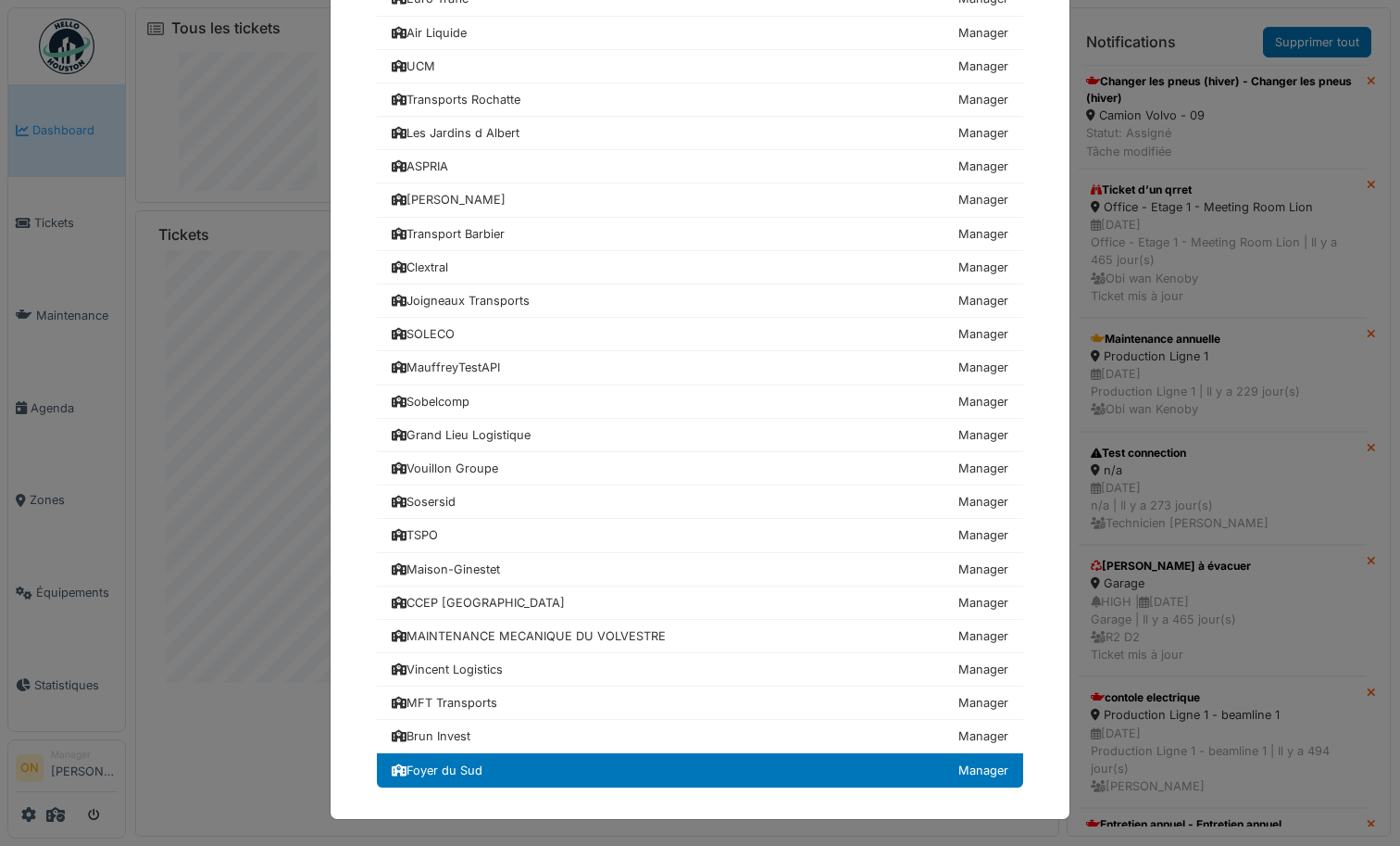
click at [263, 623] on div "Choisissez une société Transport Bres Manager Beyers Koffie N.V Manager Arverne…" at bounding box center [700, 423] width 1400 height 846
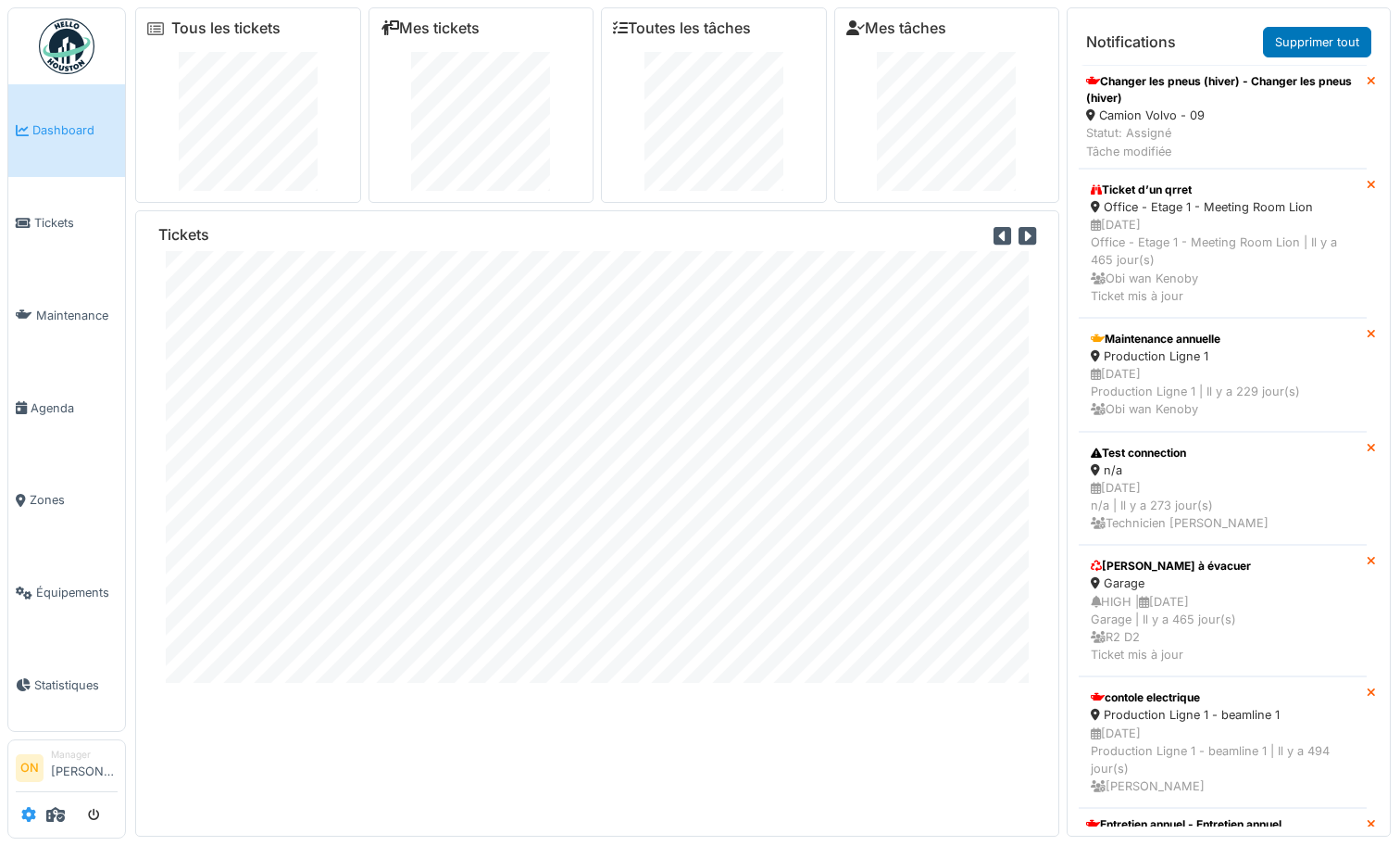
click at [30, 821] on icon at bounding box center [29, 815] width 15 height 15
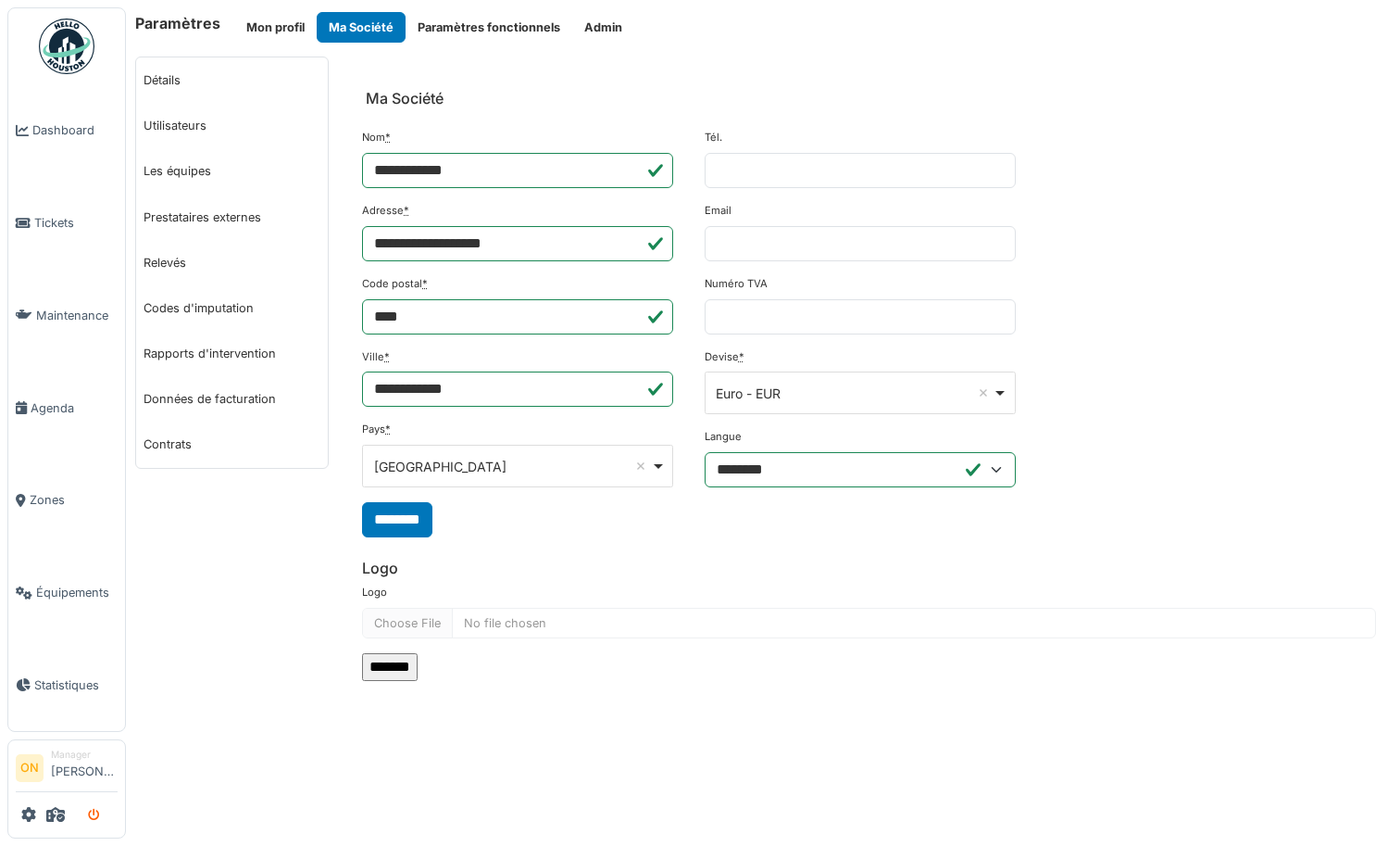
click at [100, 817] on icon "submit" at bounding box center [93, 816] width 12 height 12
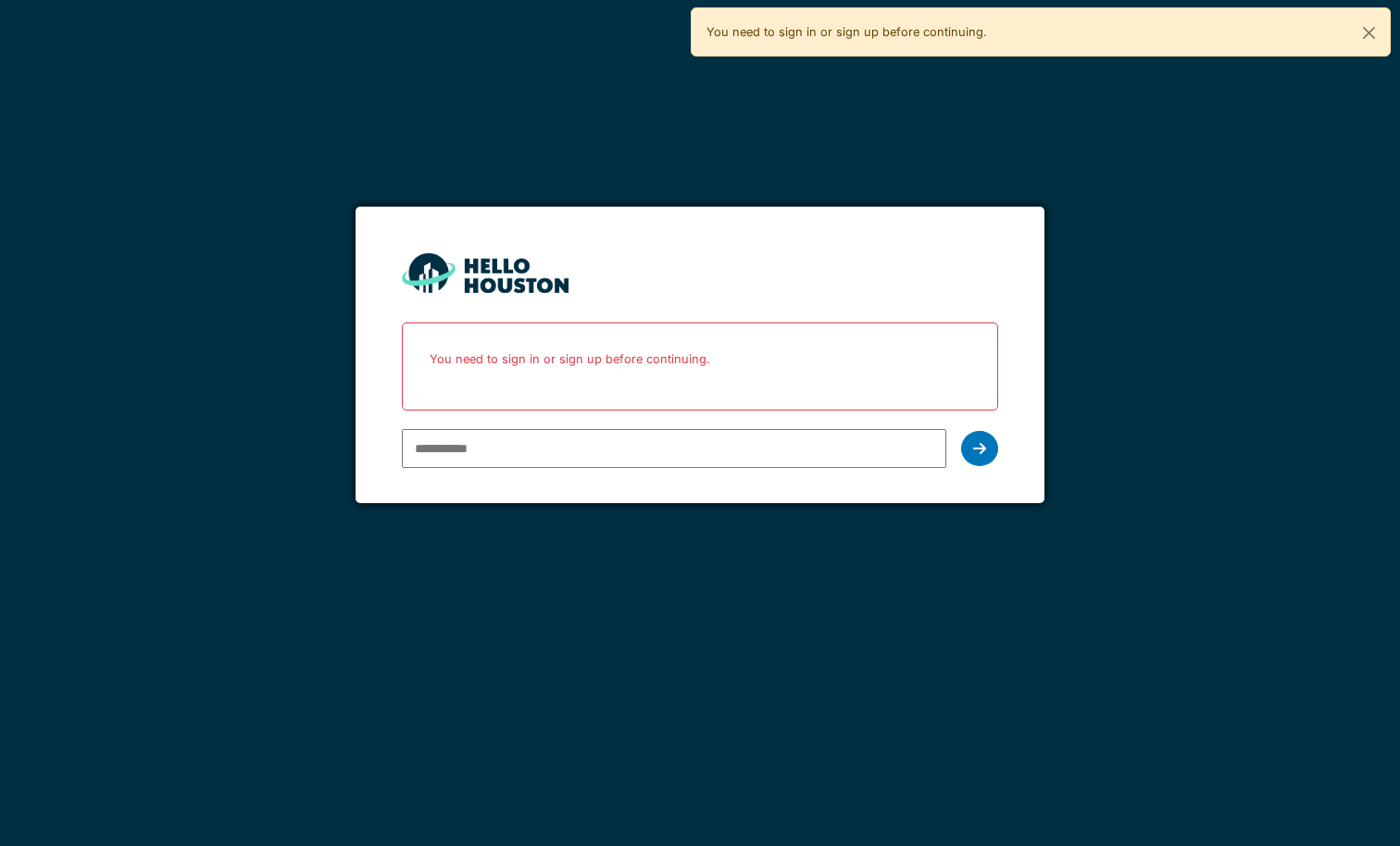
click at [151, 729] on div "You don't seem to have an account yet. Please follow the link given by your com…" at bounding box center [700, 423] width 1400 height 846
type input "**********"
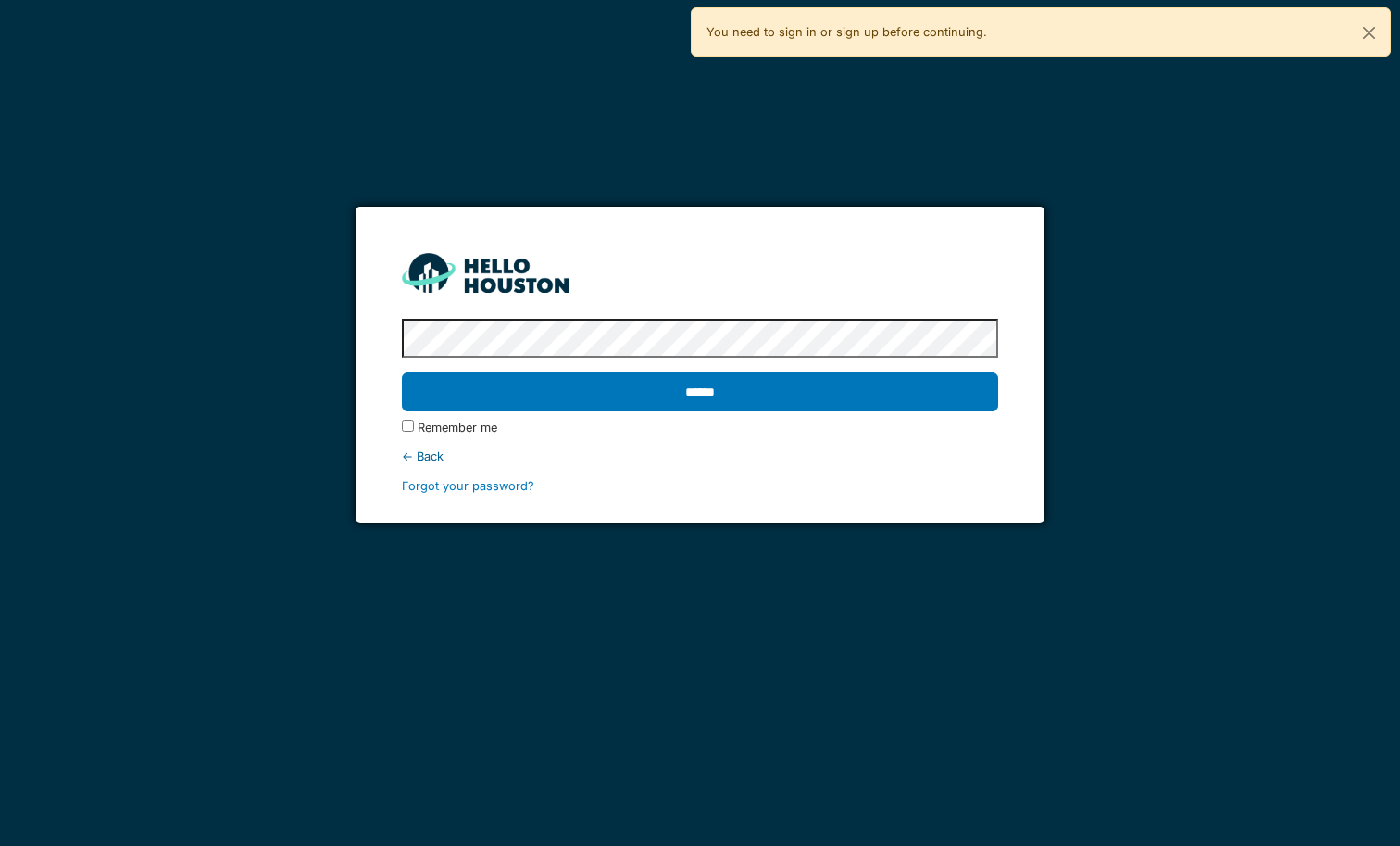
click at [402, 373] on input "******" at bounding box center [699, 392] width 595 height 39
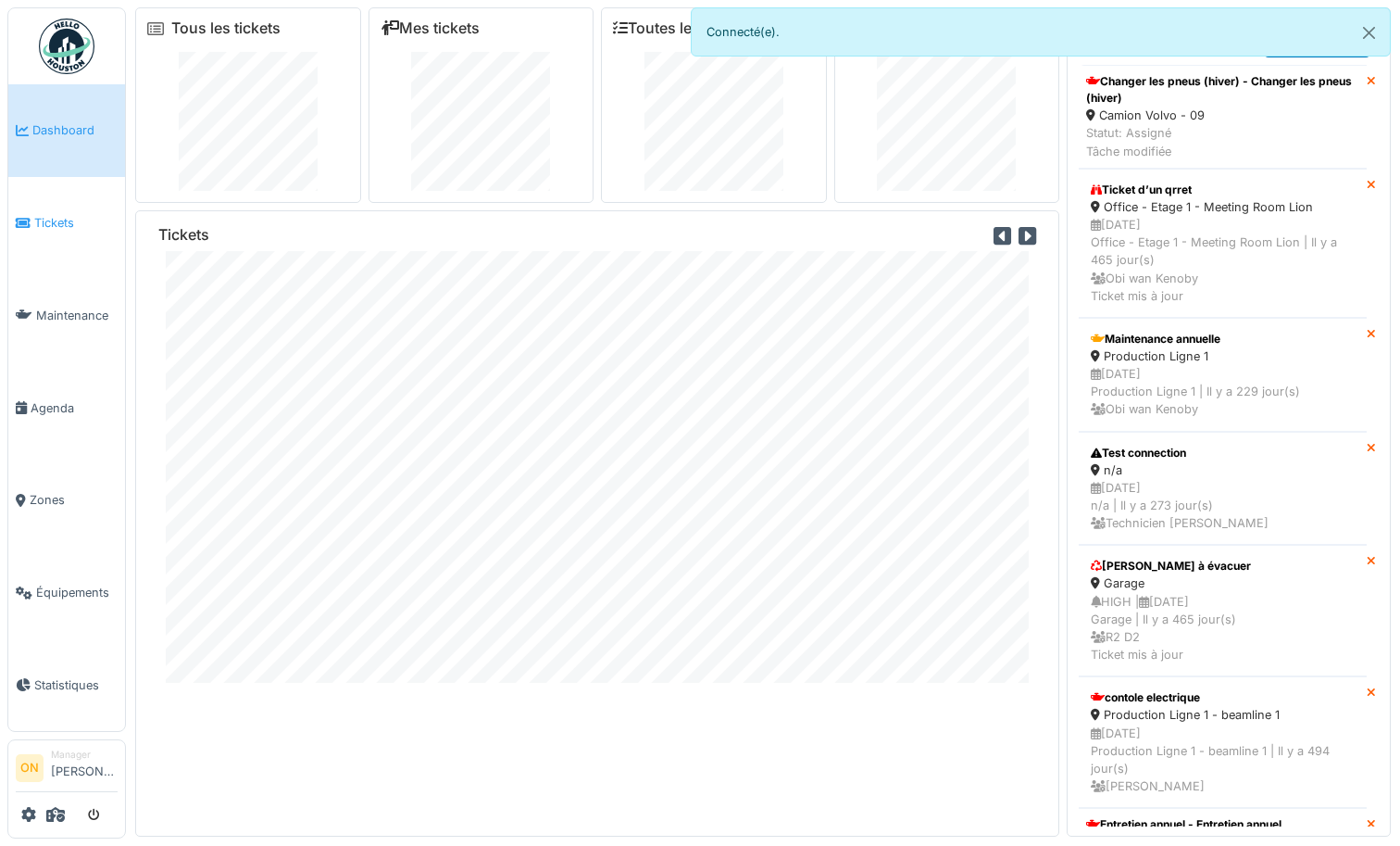
click at [70, 208] on link "Tickets" at bounding box center [67, 223] width 117 height 92
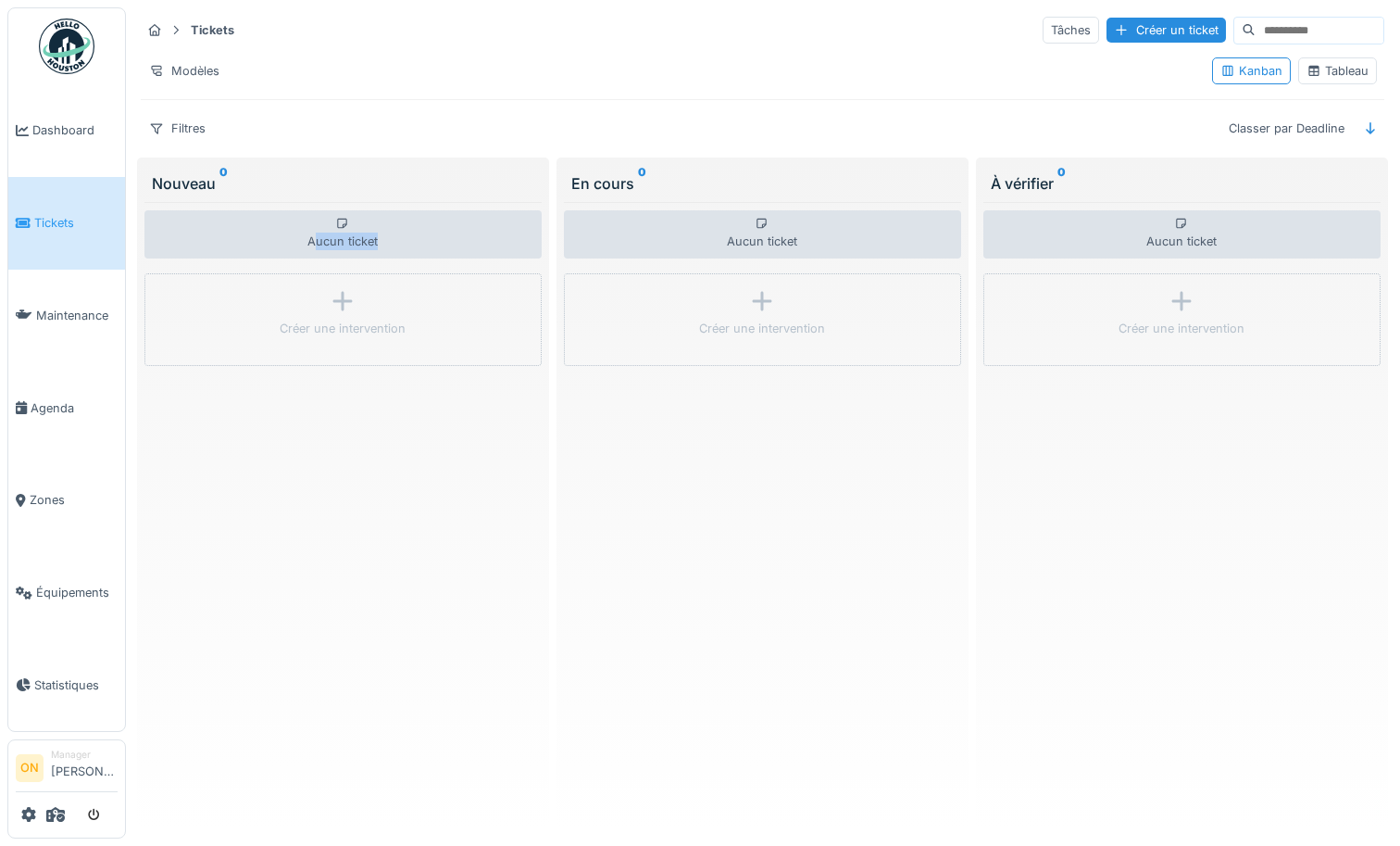
drag, startPoint x: 318, startPoint y: 235, endPoint x: 433, endPoint y: 246, distance: 115.5
click at [433, 246] on div "Aucun ticket" at bounding box center [343, 234] width 397 height 49
click at [433, 245] on div "Aucun ticket" at bounding box center [343, 234] width 397 height 49
drag, startPoint x: 406, startPoint y: 242, endPoint x: 345, endPoint y: 189, distance: 80.8
click at [251, 192] on div "Nouveau 0 Aucun ticket Créer une intervention" at bounding box center [343, 493] width 412 height 672
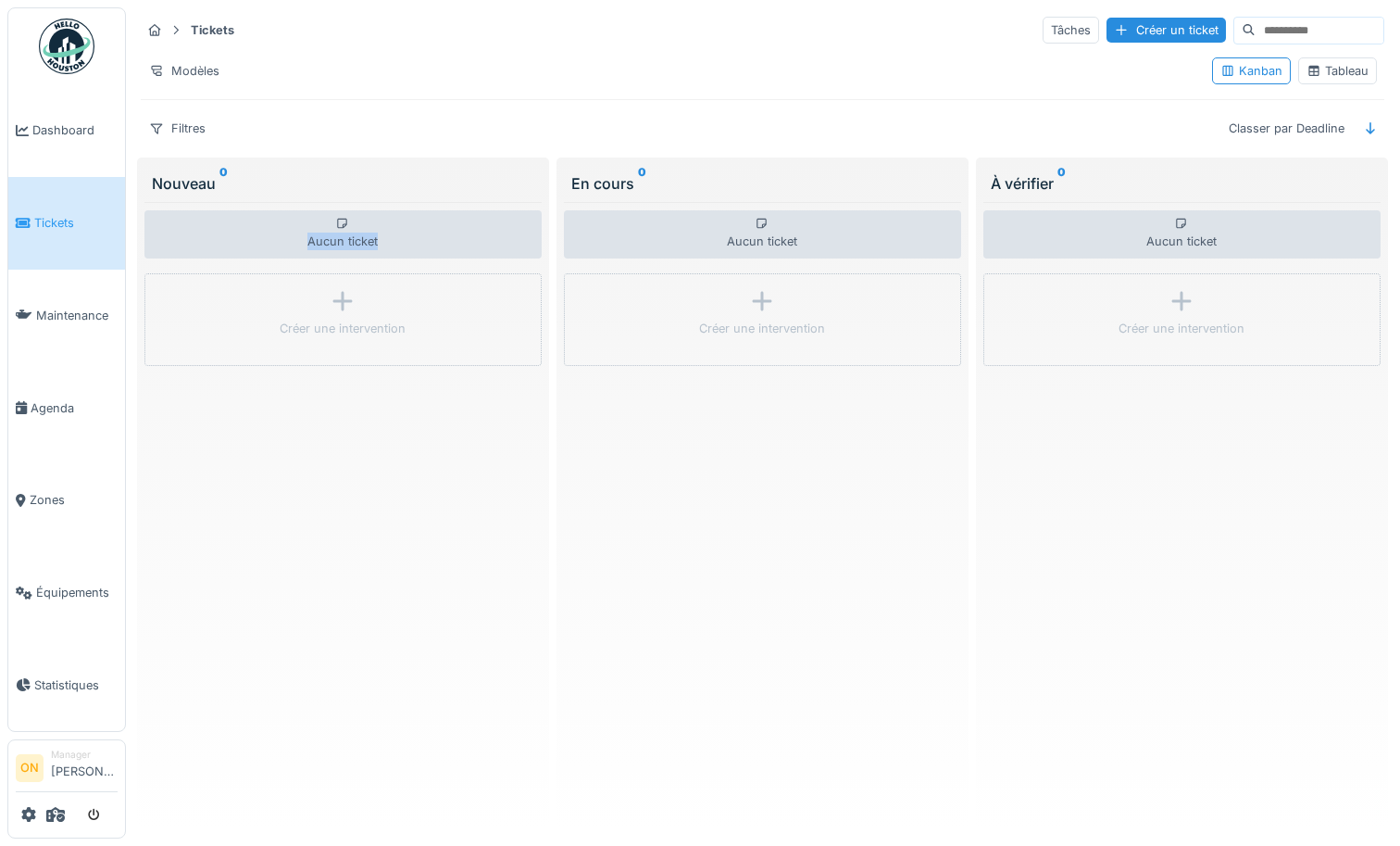
click at [387, 190] on div "Nouveau 0" at bounding box center [343, 183] width 383 height 22
click at [381, 197] on div "Nouveau 0" at bounding box center [343, 183] width 397 height 37
drag, startPoint x: 290, startPoint y: 203, endPoint x: 270, endPoint y: 200, distance: 20.2
click at [290, 202] on div "Aucun ticket Créer une intervention" at bounding box center [343, 512] width 397 height 619
click at [190, 190] on div "Nouveau 0" at bounding box center [343, 183] width 383 height 22
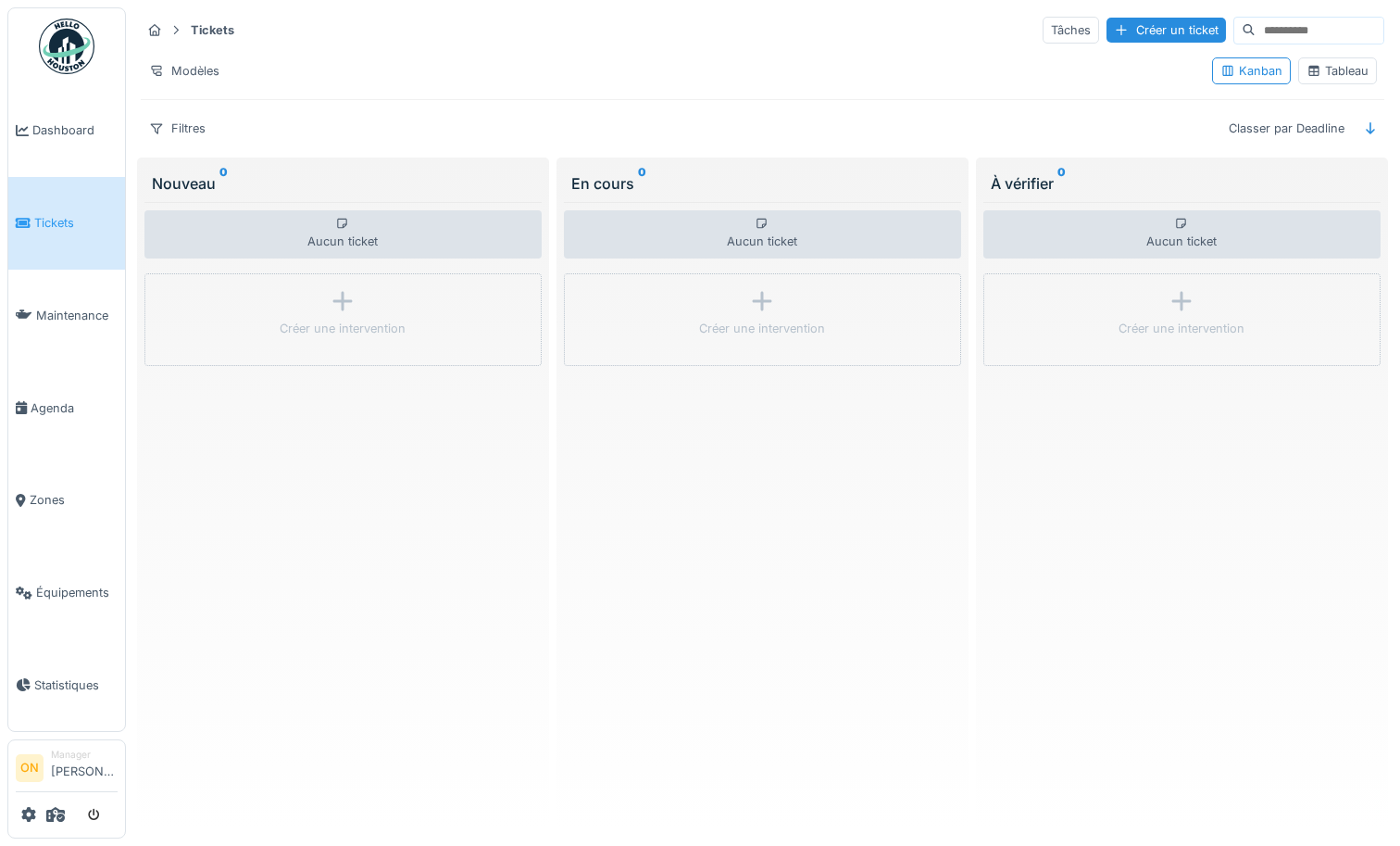
click at [190, 182] on div "Nouveau 0" at bounding box center [343, 183] width 383 height 22
click at [752, 298] on icon at bounding box center [762, 300] width 28 height 22
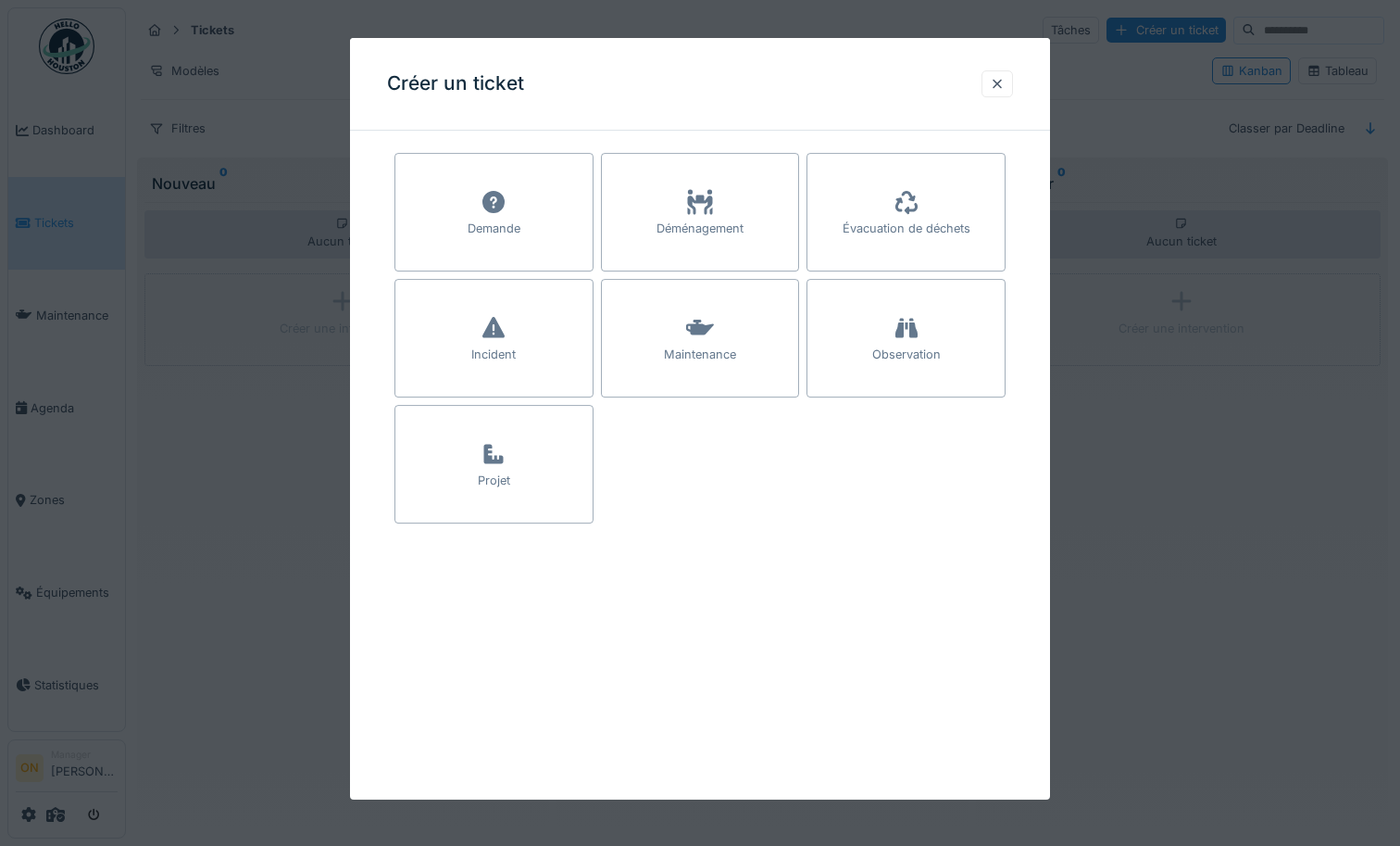
drag, startPoint x: 306, startPoint y: 258, endPoint x: 296, endPoint y: 291, distance: 34.5
click at [306, 258] on div at bounding box center [700, 423] width 1400 height 846
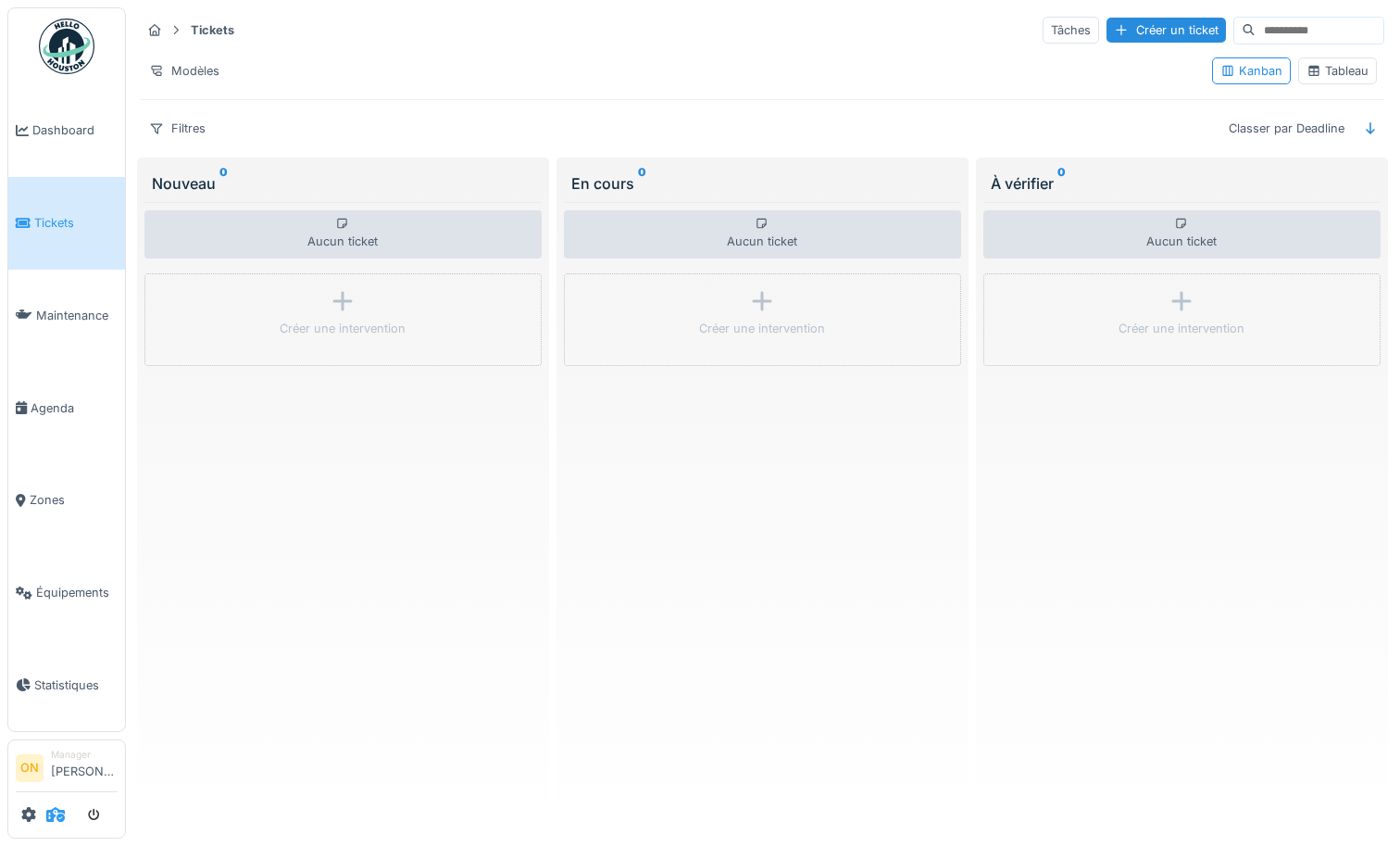
click at [52, 816] on icon at bounding box center [55, 815] width 18 height 15
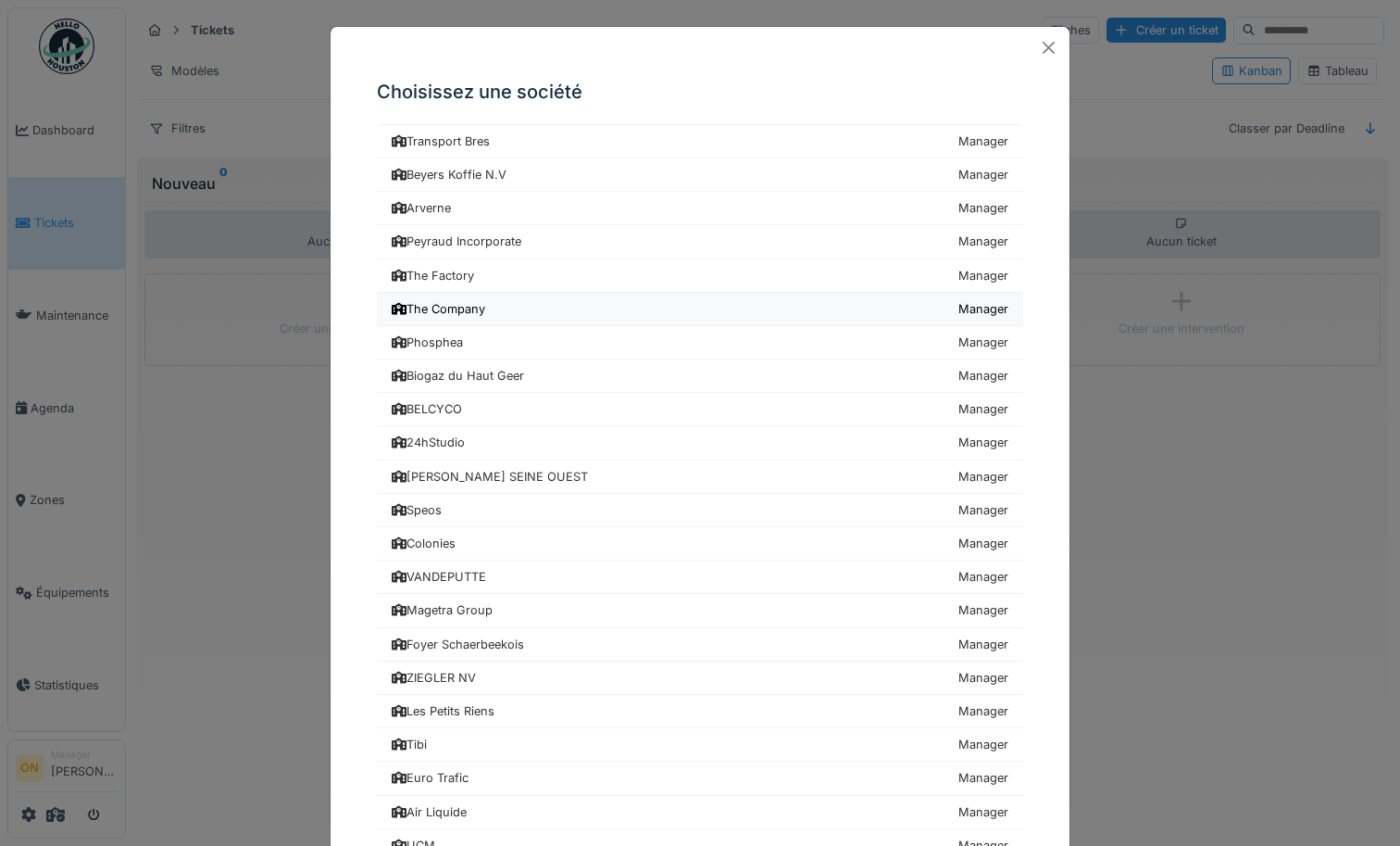
click at [551, 308] on link "The Company Manager" at bounding box center [700, 309] width 647 height 33
